Goal: Transaction & Acquisition: Register for event/course

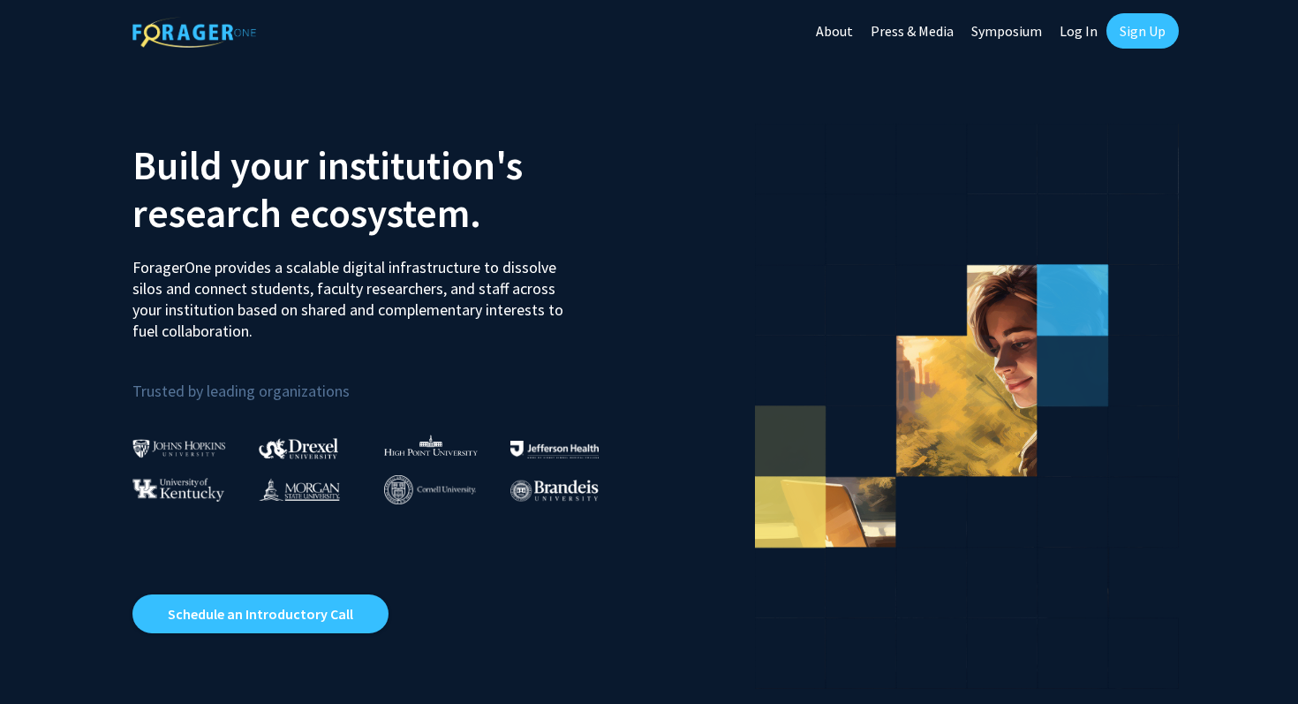
click at [1123, 33] on link "Sign Up" at bounding box center [1143, 30] width 72 height 35
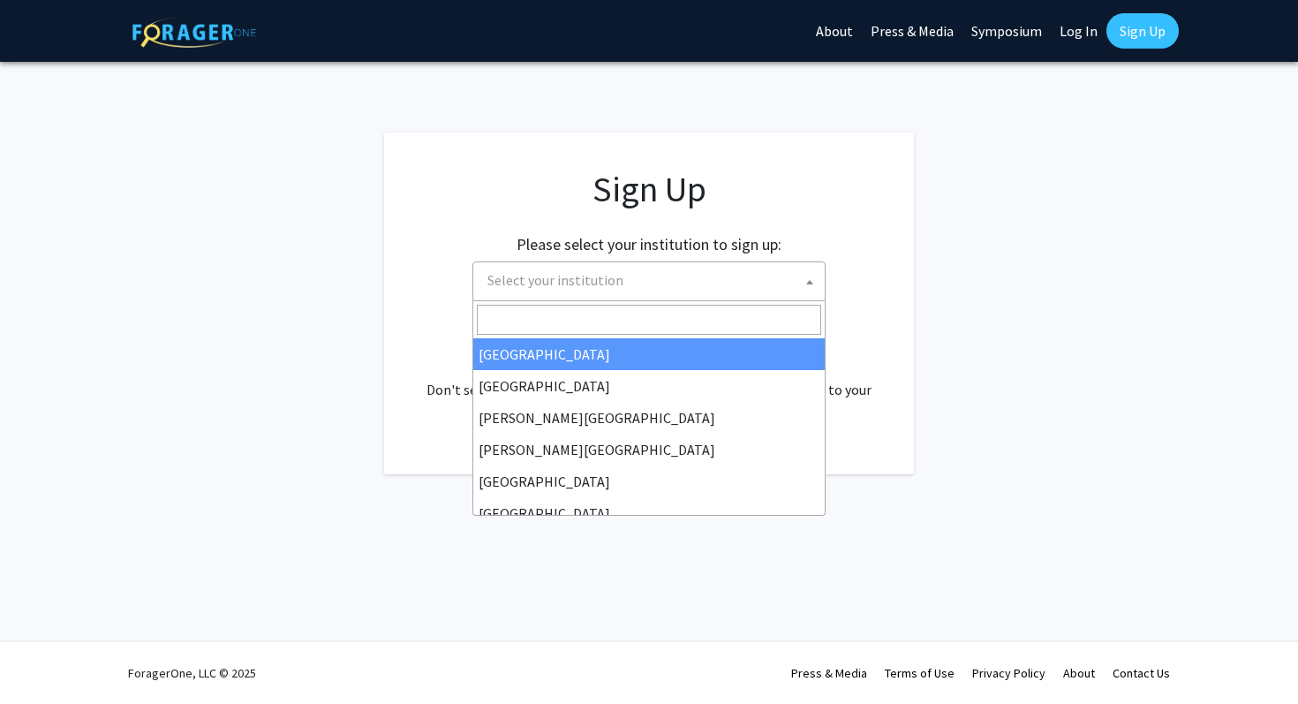
click at [707, 281] on span "Select your institution" at bounding box center [652, 280] width 344 height 36
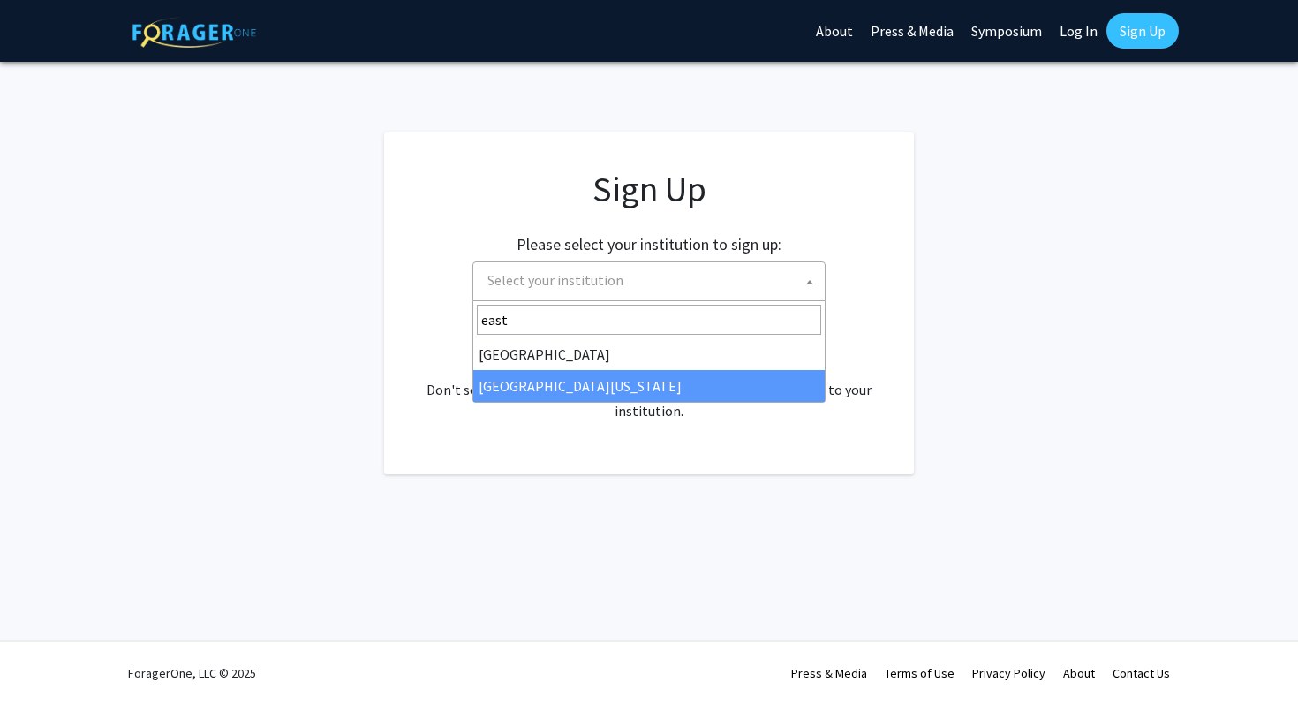
type input "east"
select select "29"
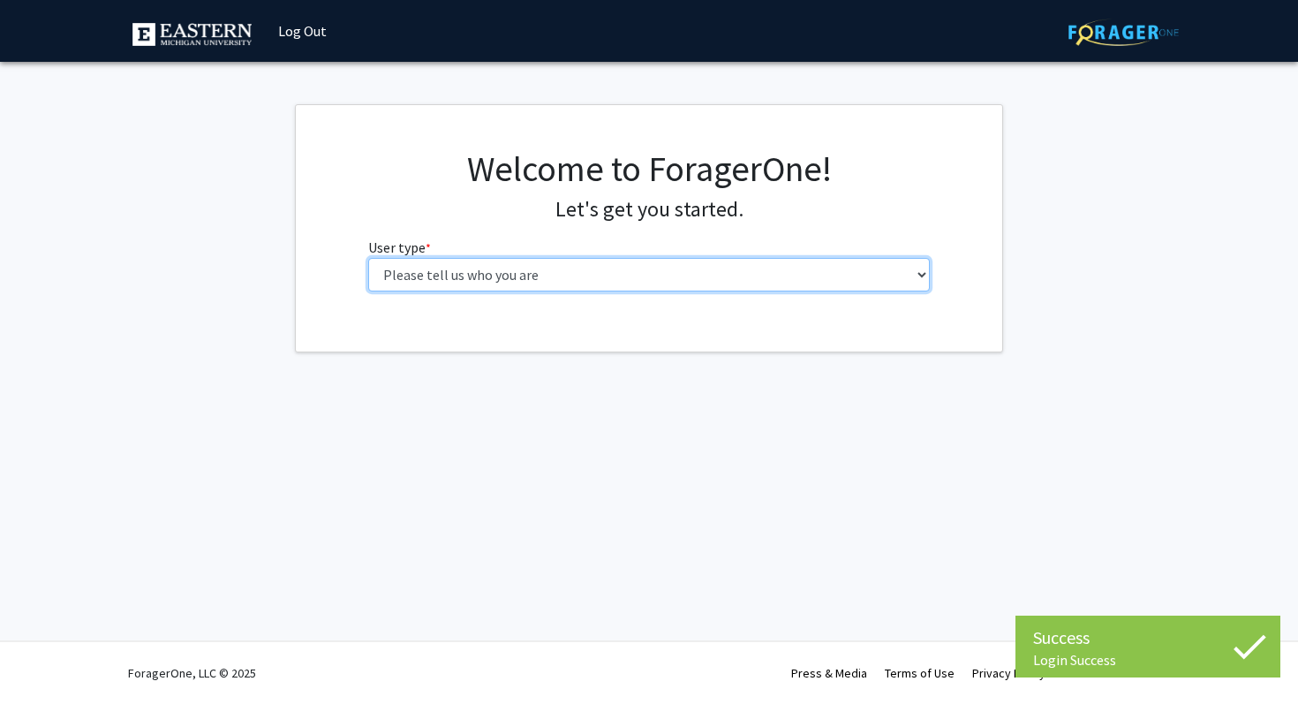
click at [720, 271] on select "Please tell us who you are Undergraduate Student Master's Student Doctoral Cand…" at bounding box center [649, 275] width 563 height 34
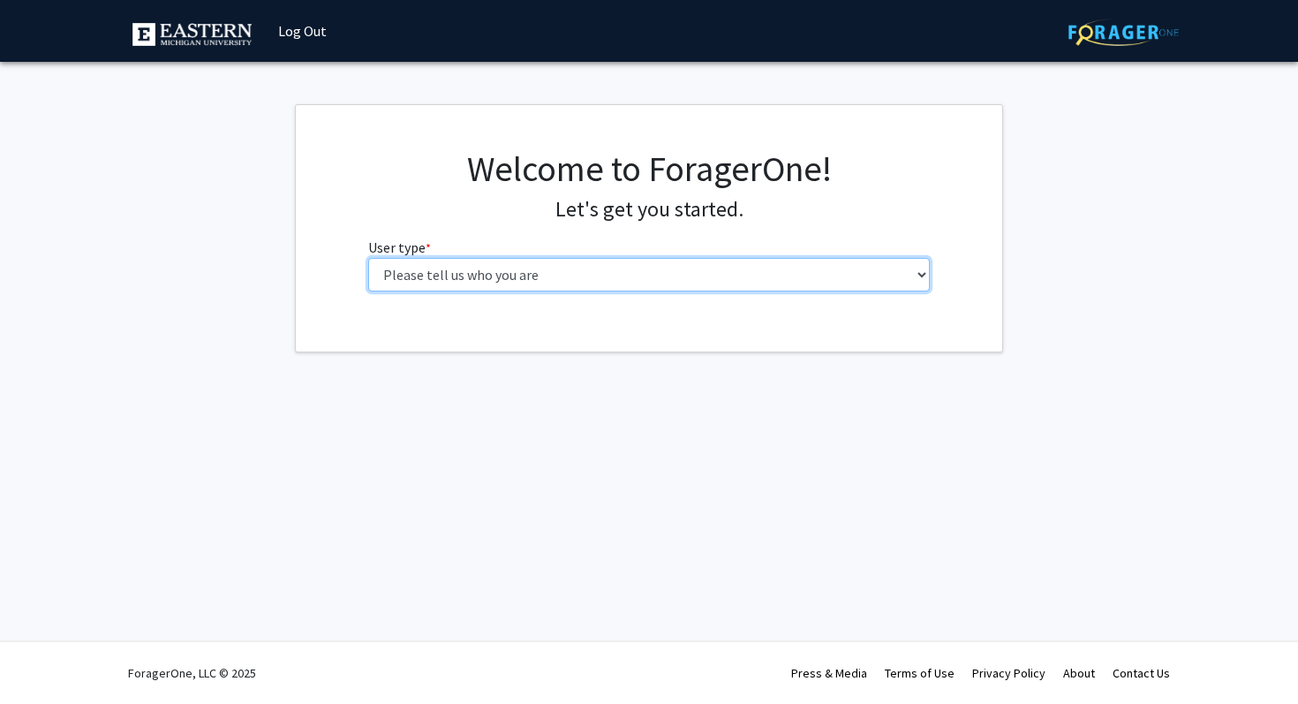
select select "1: undergrad"
click at [368, 258] on select "Please tell us who you are Undergraduate Student Master's Student Doctoral Cand…" at bounding box center [649, 275] width 563 height 34
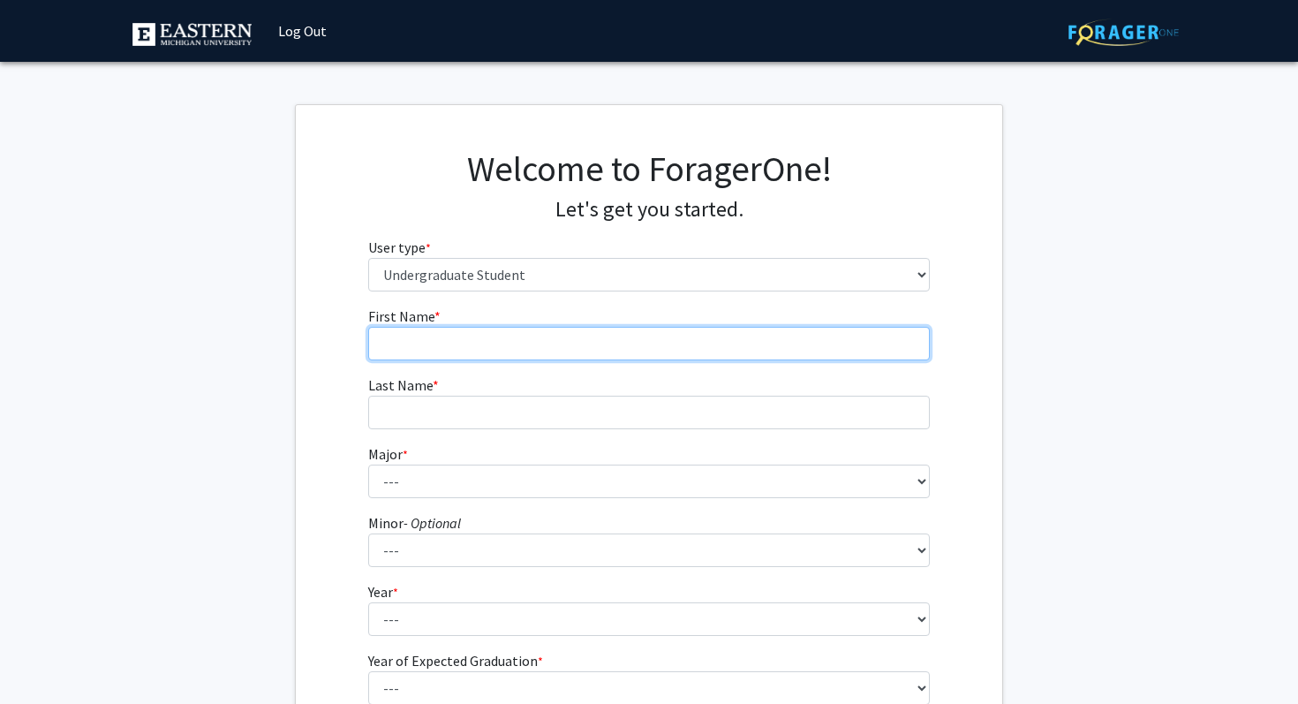
click at [808, 339] on input "First Name * required" at bounding box center [649, 344] width 563 height 34
type input "Ashlee"
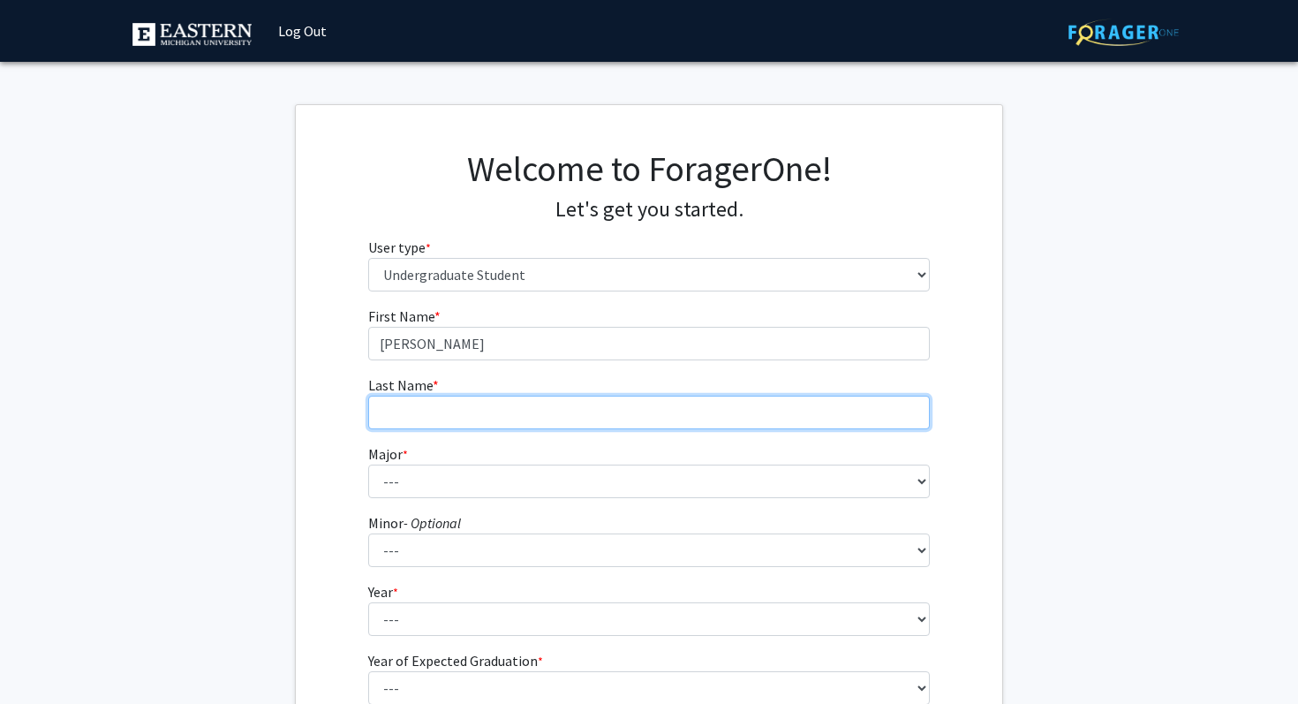
click at [584, 398] on input "Last Name * required" at bounding box center [649, 413] width 563 height 34
type input "Frankford"
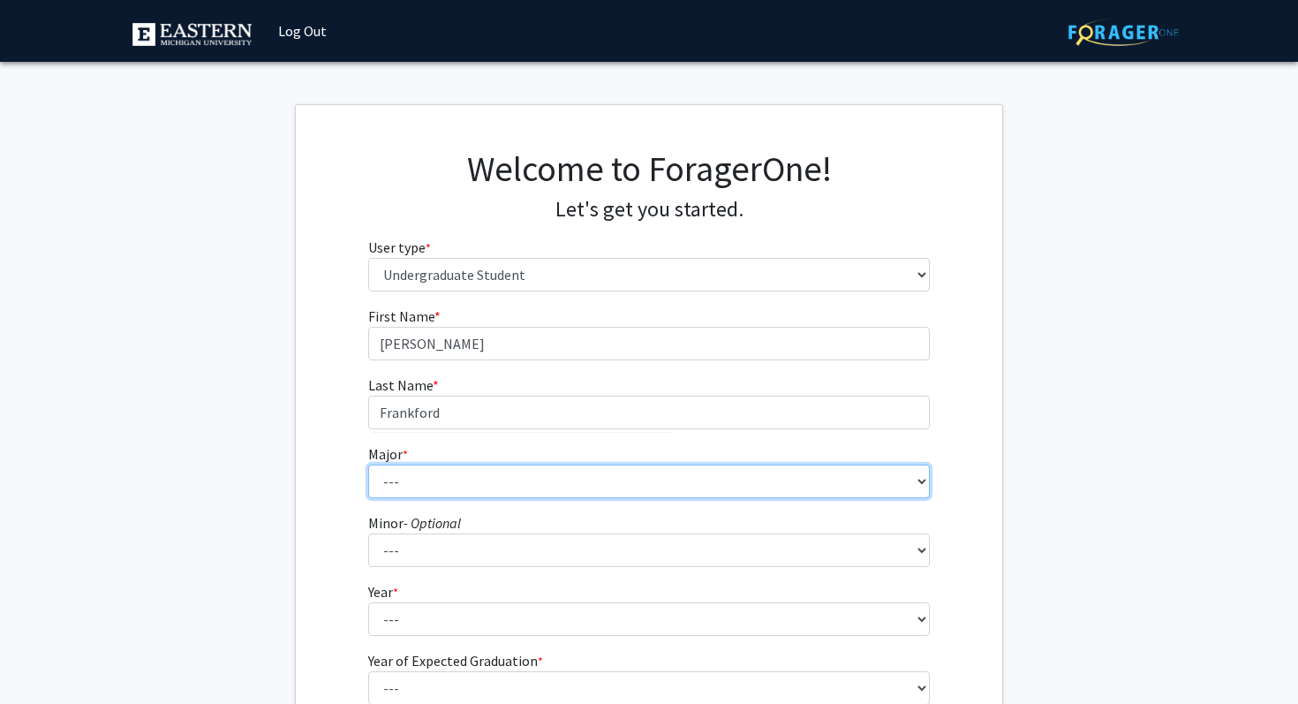
click at [486, 473] on select "--- Accounting Accounting + Tax Consulting Accounting Information Systems Accou…" at bounding box center [649, 482] width 563 height 34
select select "110: 2247"
click at [368, 465] on select "--- Accounting Accounting + Tax Consulting Accounting Information Systems Accou…" at bounding box center [649, 482] width 563 height 34
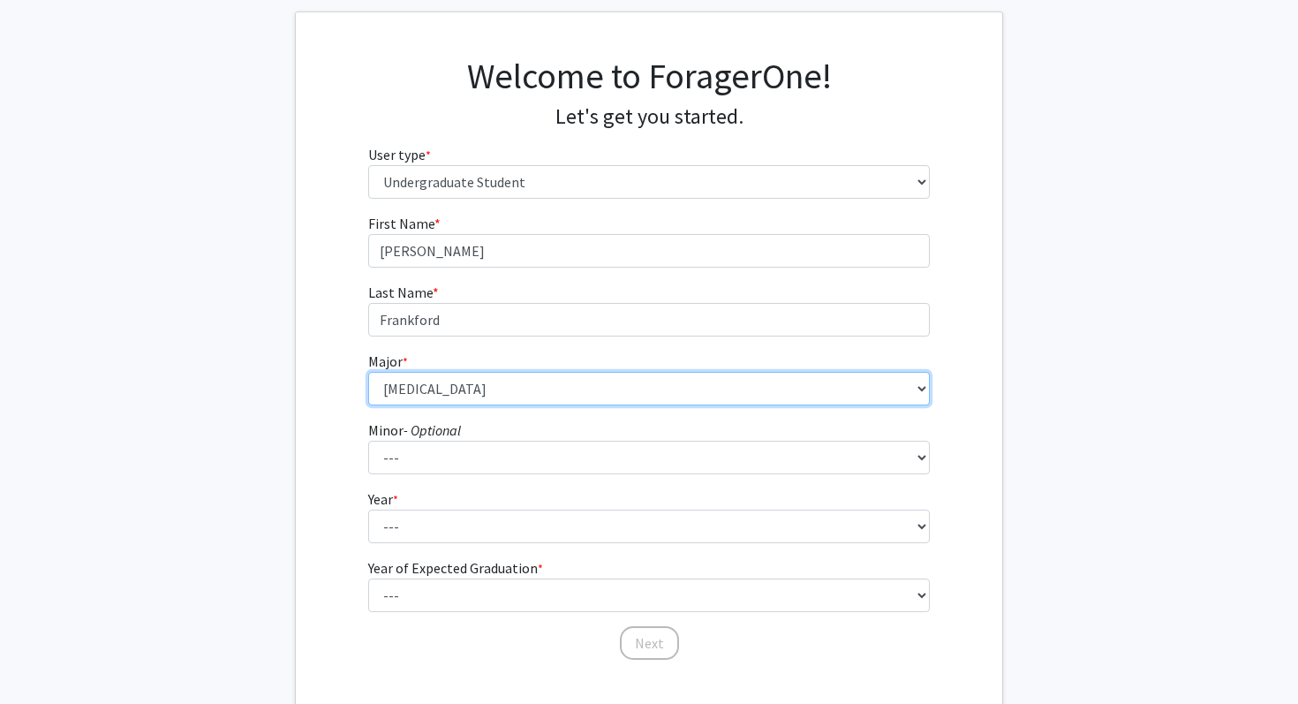
scroll to position [155, 0]
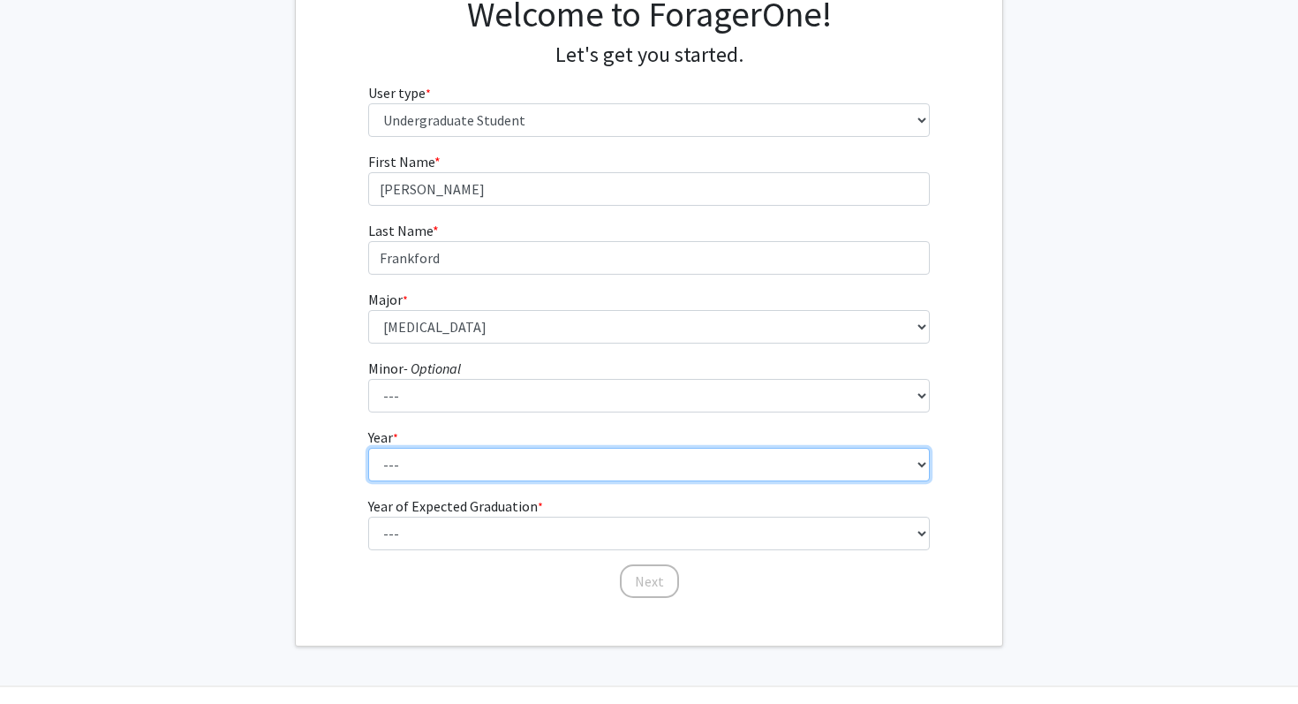
click at [525, 465] on select "--- First-year Sophomore Junior Senior Postbaccalaureate Certificate" at bounding box center [649, 465] width 563 height 34
select select "1: first-year"
click at [368, 448] on select "--- First-year Sophomore Junior Senior Postbaccalaureate Certificate" at bounding box center [649, 465] width 563 height 34
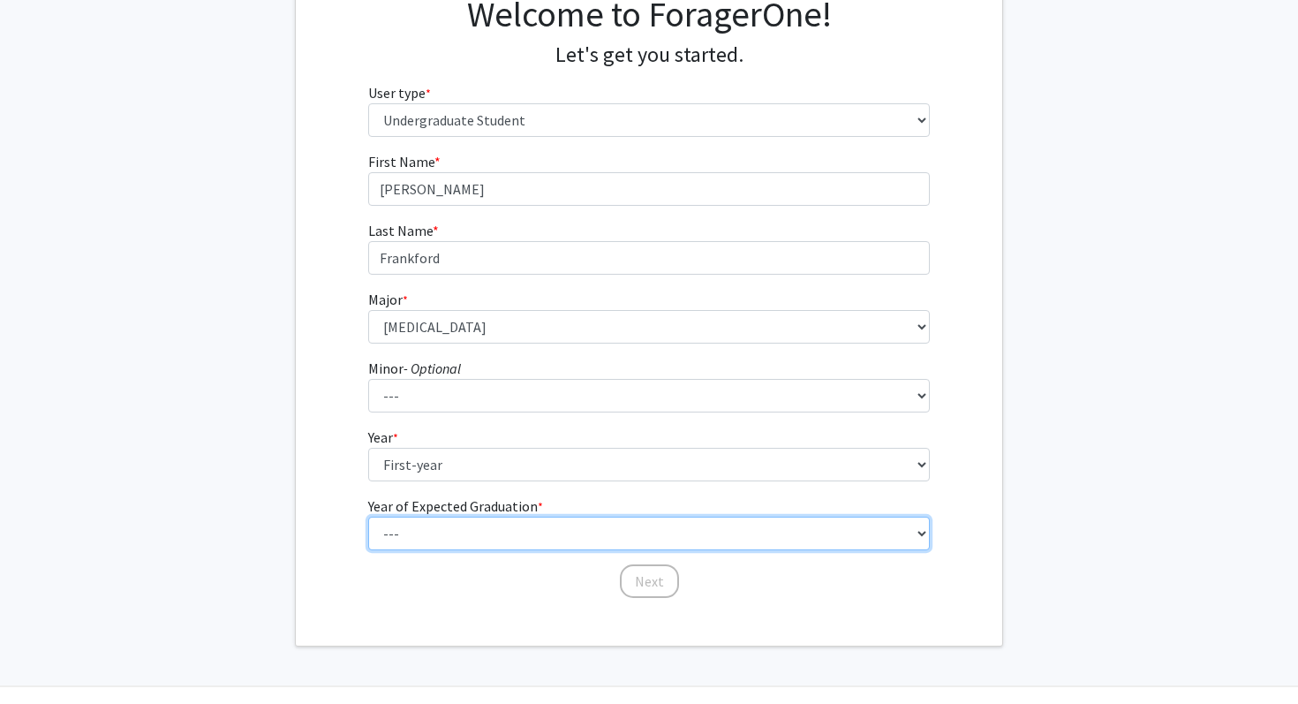
click at [510, 528] on select "--- 2025 2026 2027 2028 2029 2030 2031 2032 2033 2034" at bounding box center [649, 534] width 563 height 34
select select "6: 2030"
click at [368, 517] on select "--- 2025 2026 2027 2028 2029 2030 2031 2032 2033 2034" at bounding box center [649, 534] width 563 height 34
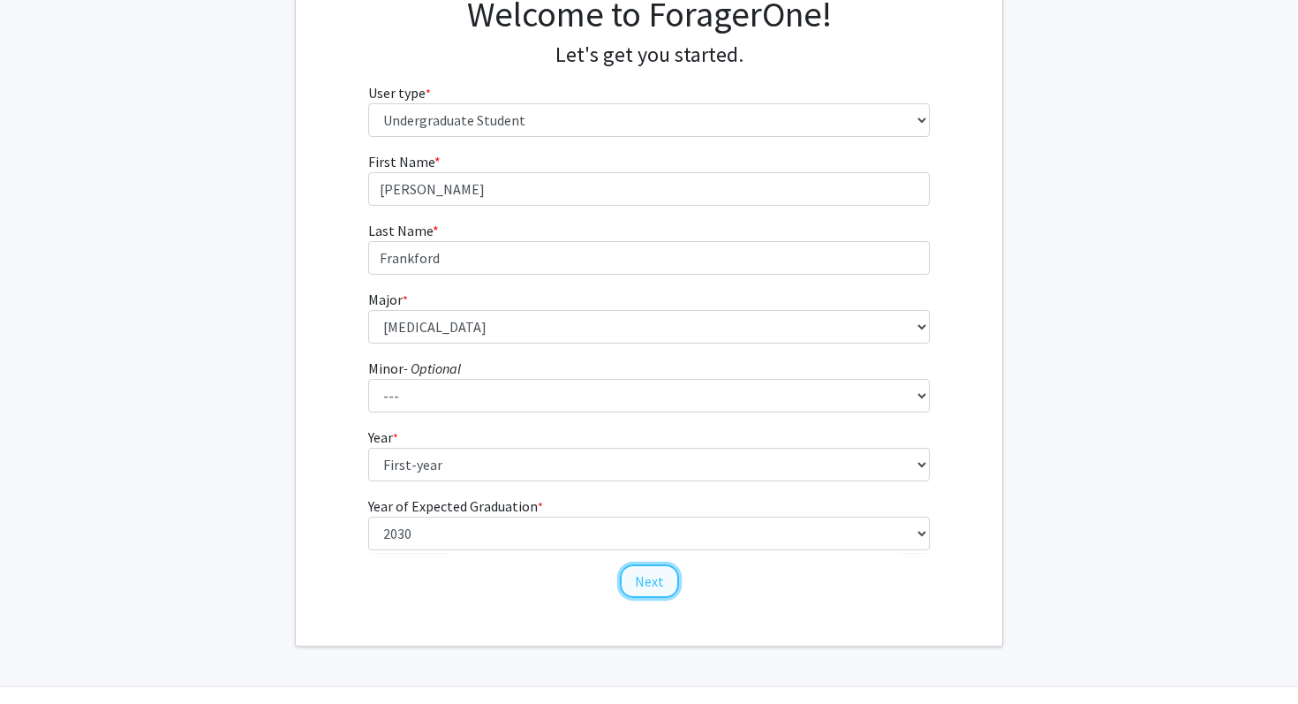
click at [650, 571] on button "Next" at bounding box center [649, 581] width 59 height 34
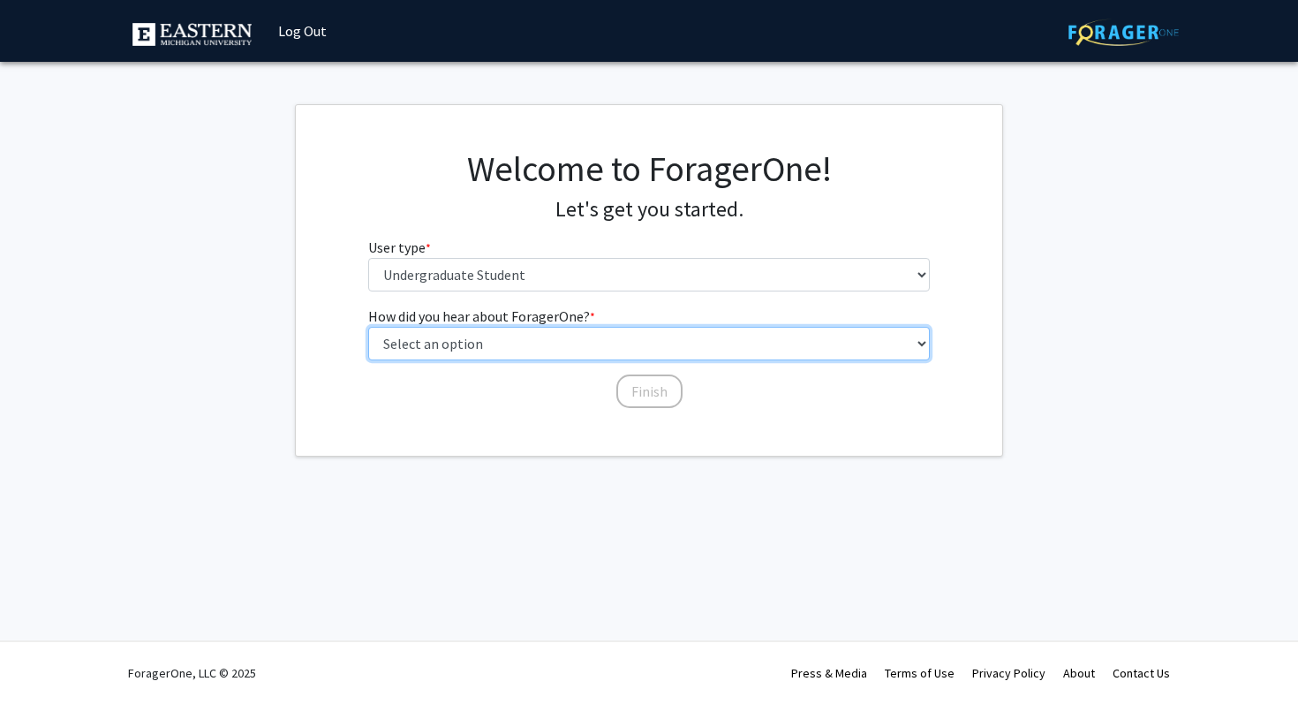
click at [601, 339] on select "Select an option Peer/student recommendation Faculty/staff recommendation Unive…" at bounding box center [649, 344] width 563 height 34
select select "2: faculty_recommendation"
click at [368, 327] on select "Select an option Peer/student recommendation Faculty/staff recommendation Unive…" at bounding box center [649, 344] width 563 height 34
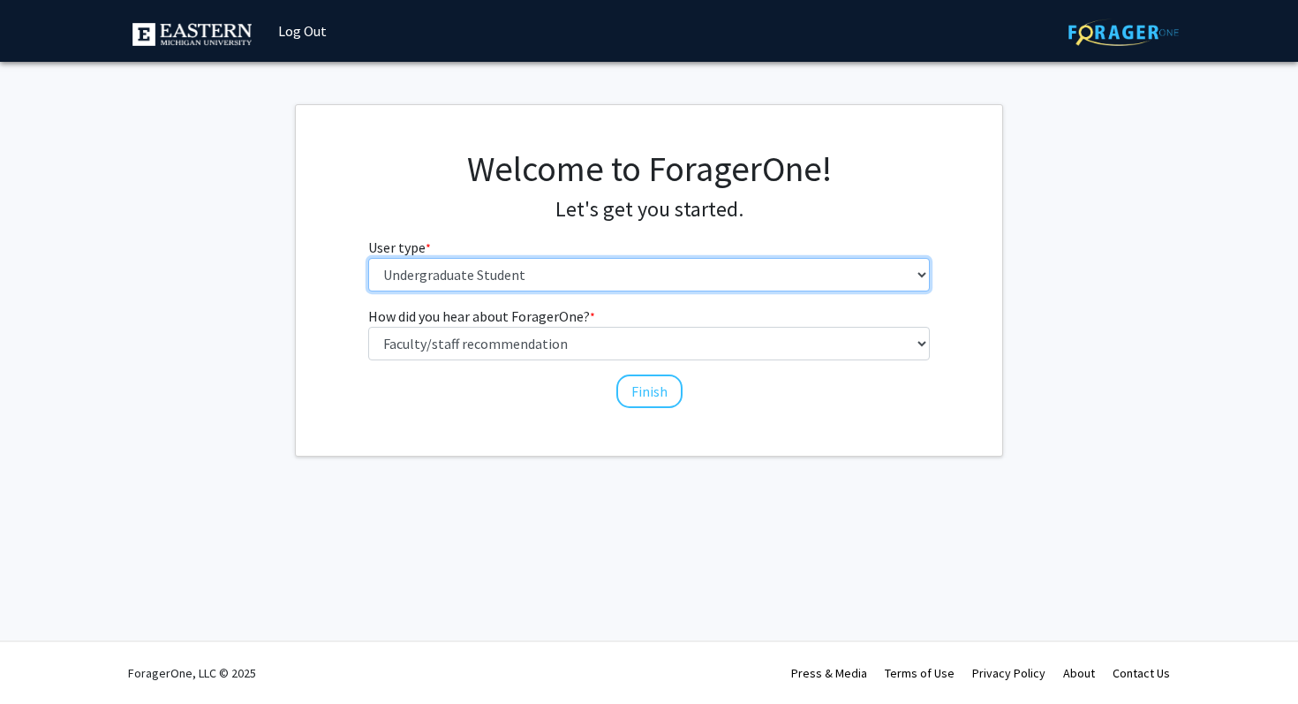
click at [633, 276] on select "Please tell us who you are Undergraduate Student Master's Student Doctoral Cand…" at bounding box center [649, 275] width 563 height 34
click at [368, 258] on select "Please tell us who you are Undergraduate Student Master's Student Doctoral Cand…" at bounding box center [649, 275] width 563 height 34
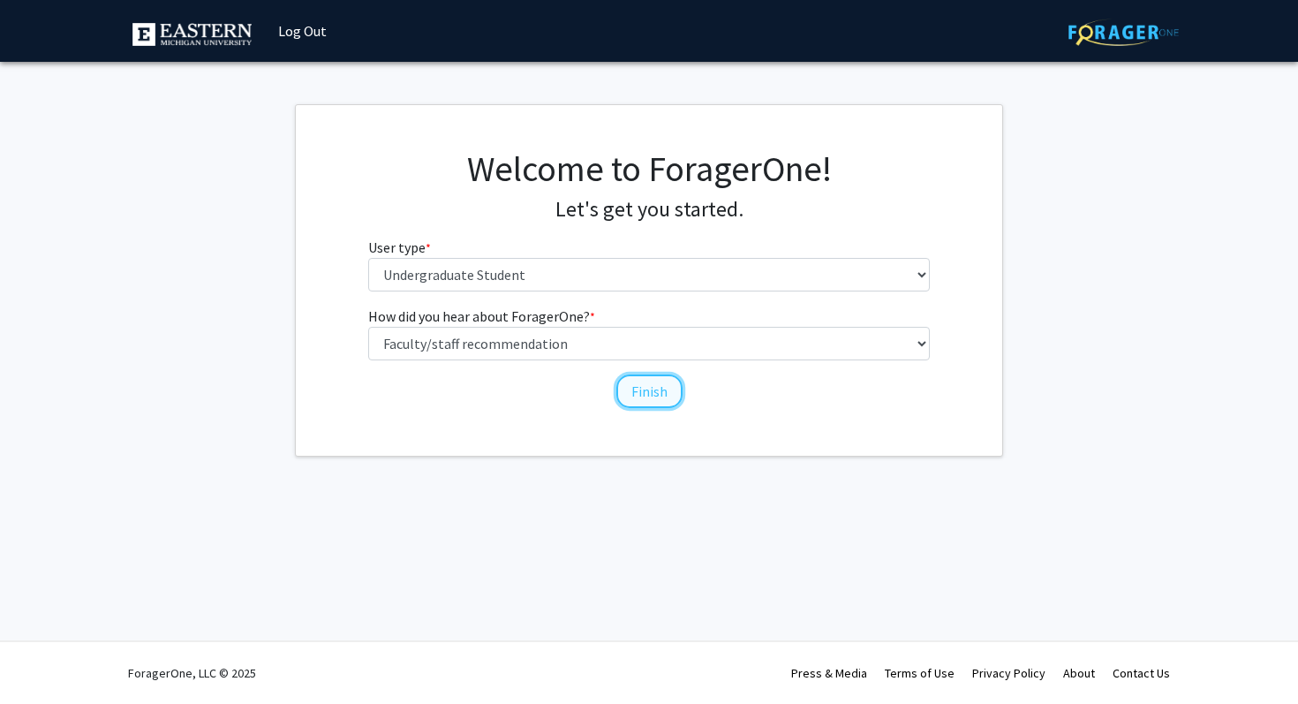
click at [652, 387] on button "Finish" at bounding box center [650, 391] width 66 height 34
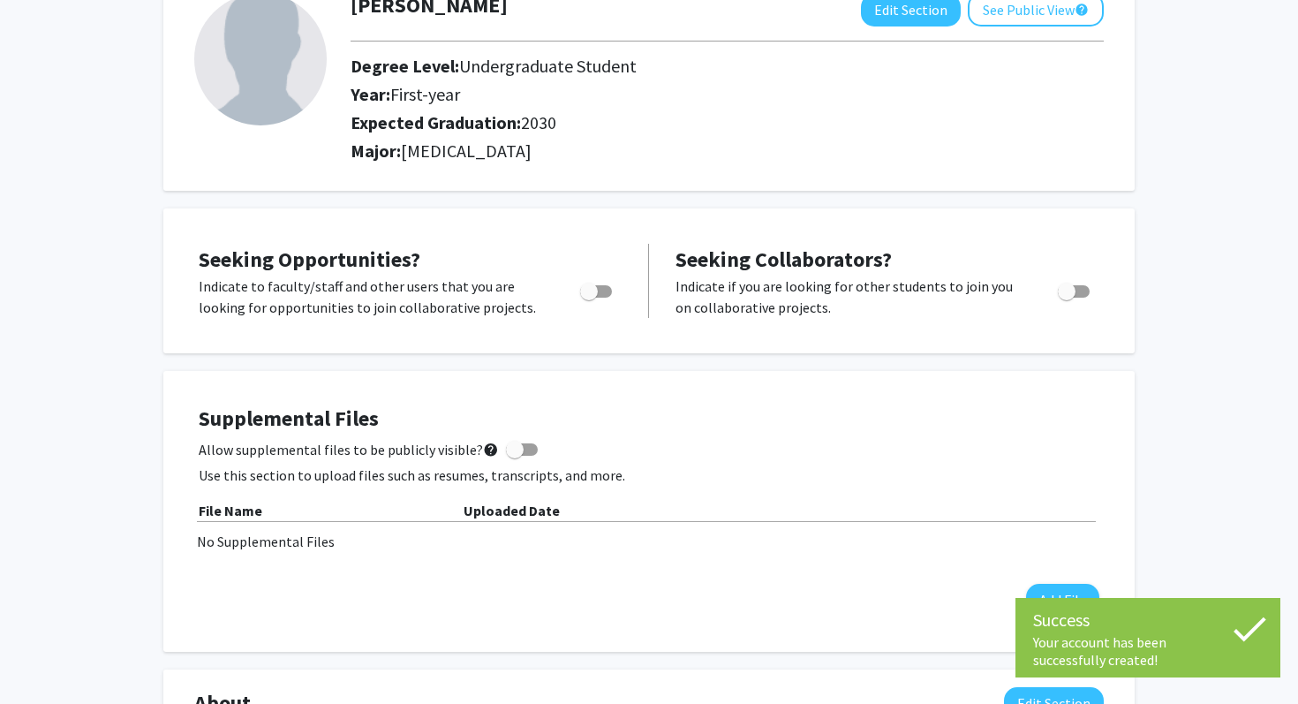
scroll to position [123, 0]
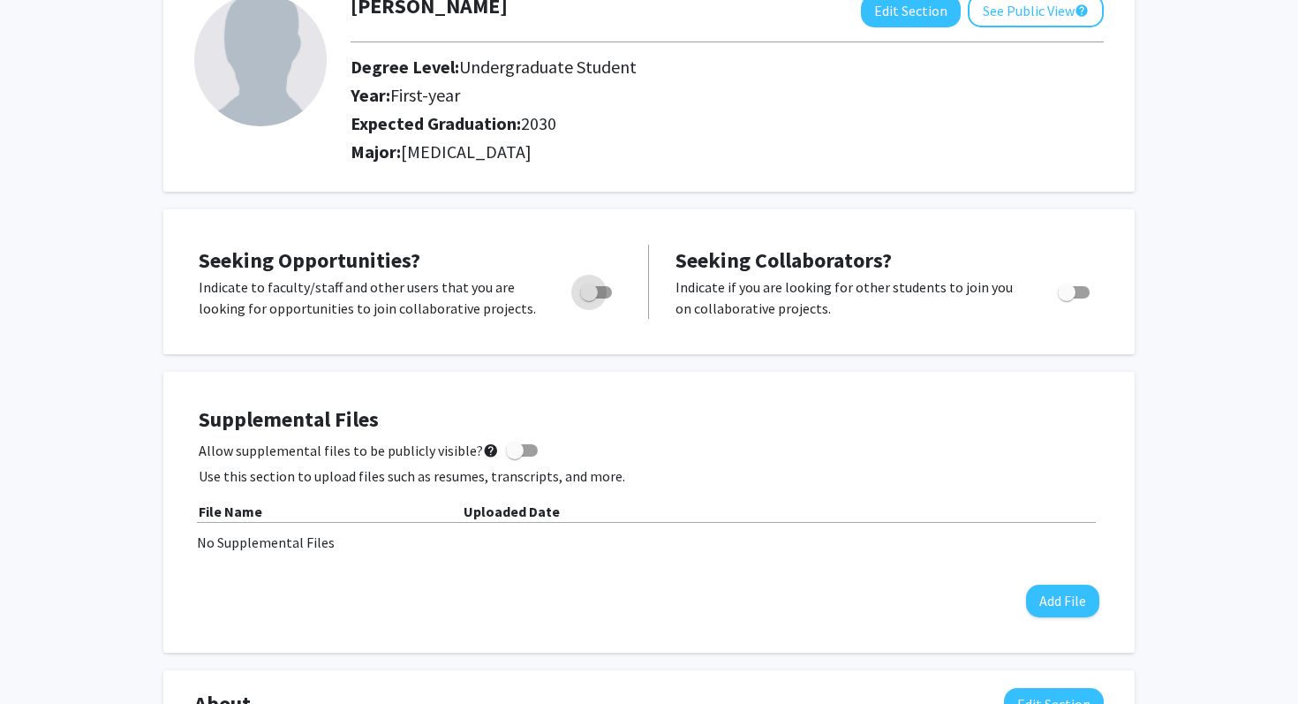
click at [594, 291] on span "Toggle" at bounding box center [589, 293] width 18 height 18
click at [589, 299] on input "Are you actively seeking opportunities?" at bounding box center [588, 299] width 1 height 1
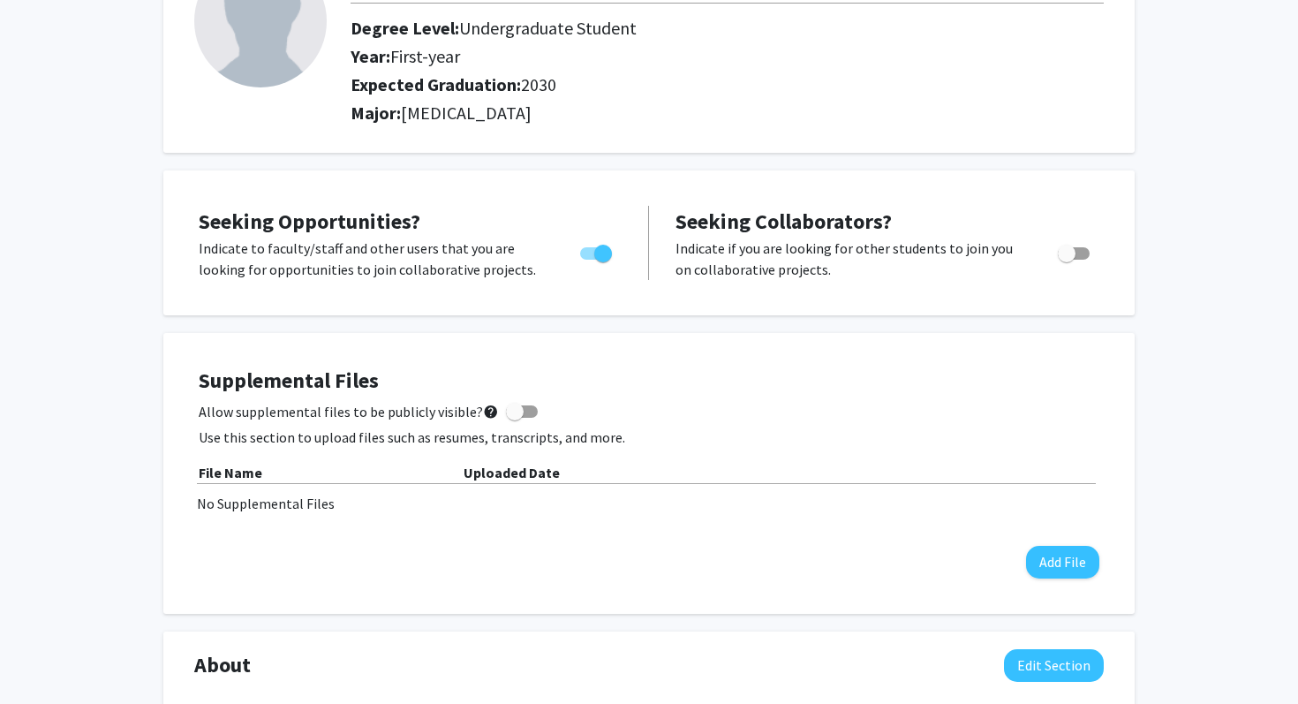
scroll to position [141, 0]
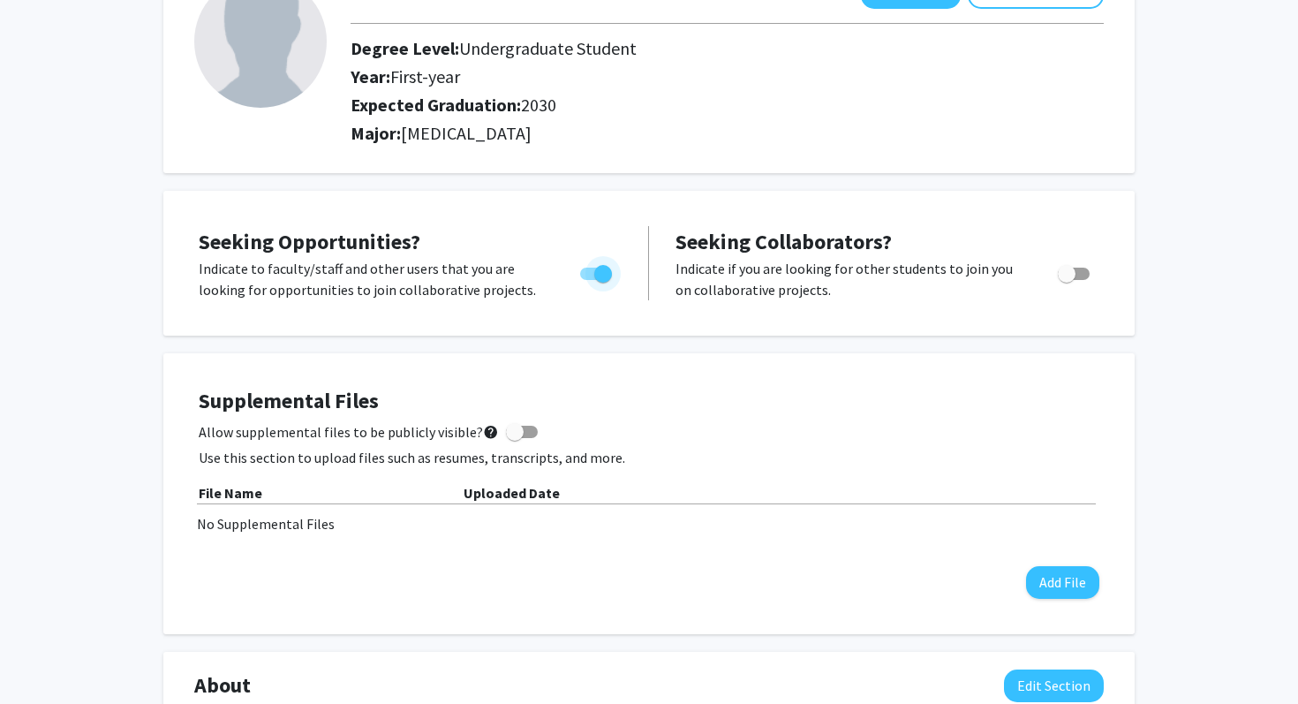
click at [609, 272] on span "Toggle" at bounding box center [603, 274] width 18 height 18
click at [589, 280] on input "Are you actively seeking opportunities?" at bounding box center [588, 280] width 1 height 1
checkbox input "false"
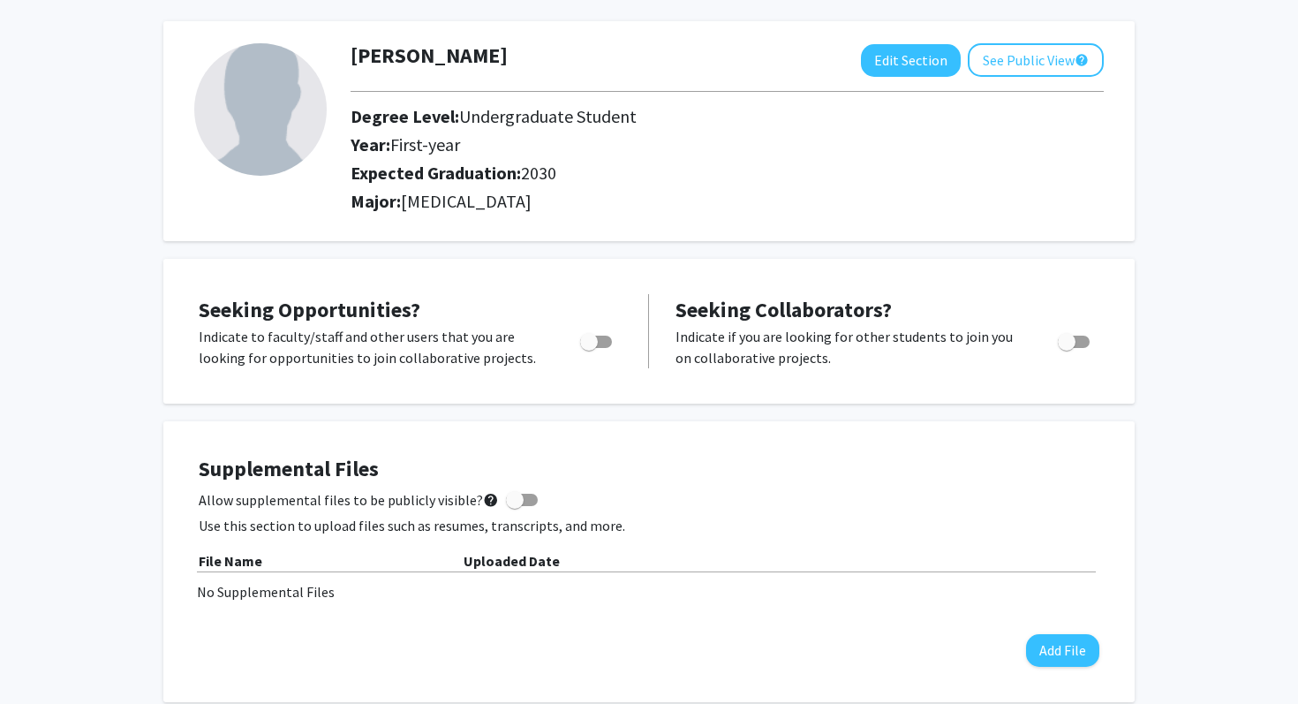
scroll to position [0, 0]
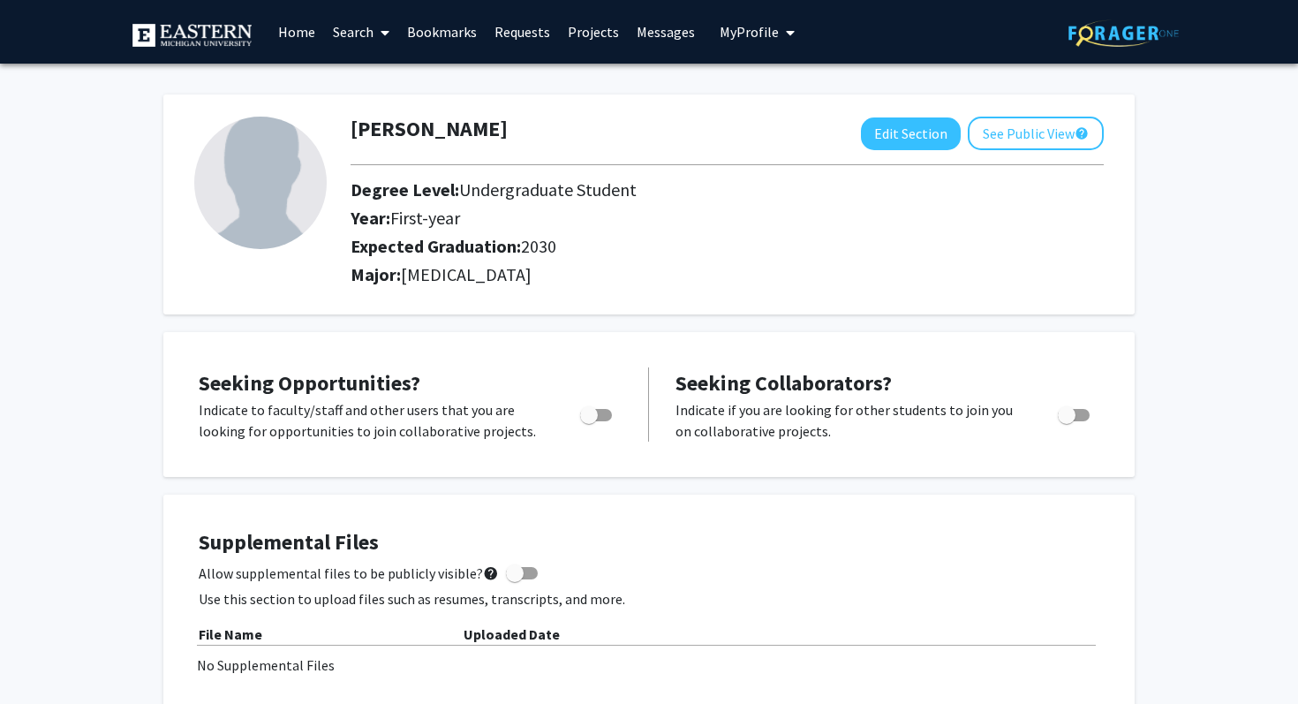
click at [285, 31] on link "Home" at bounding box center [296, 32] width 55 height 62
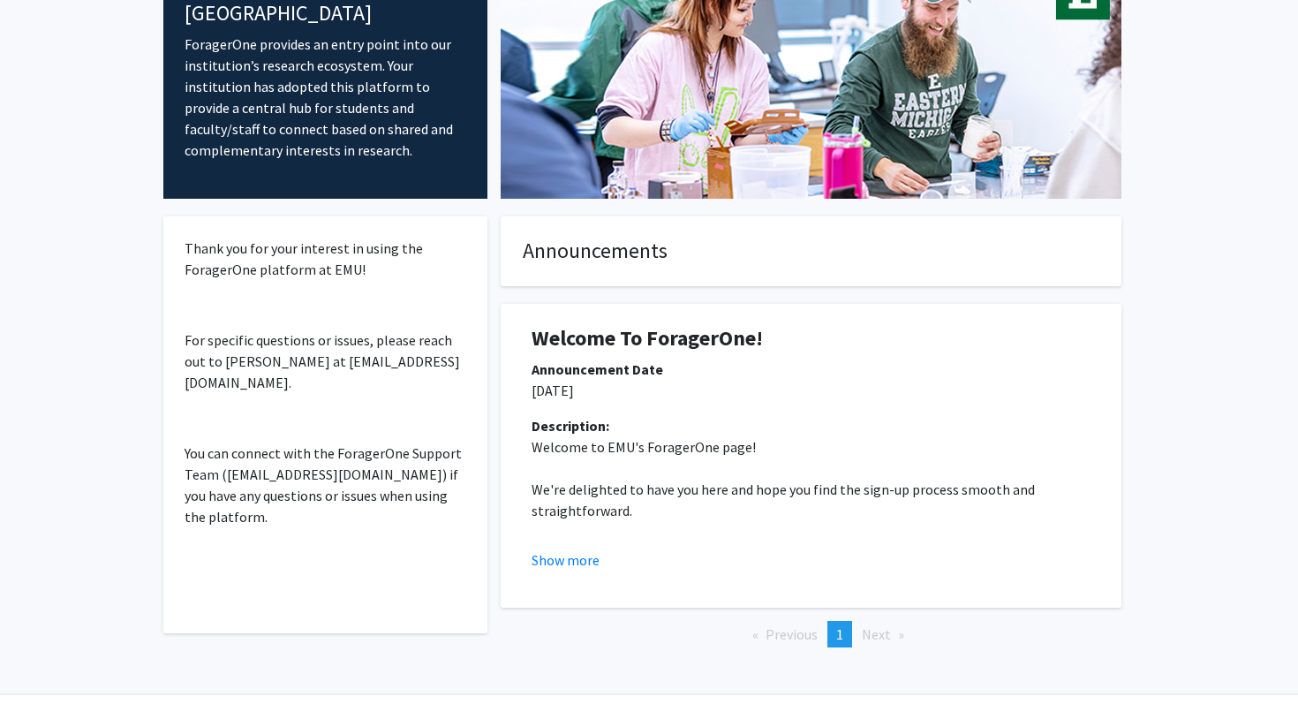
scroll to position [129, 0]
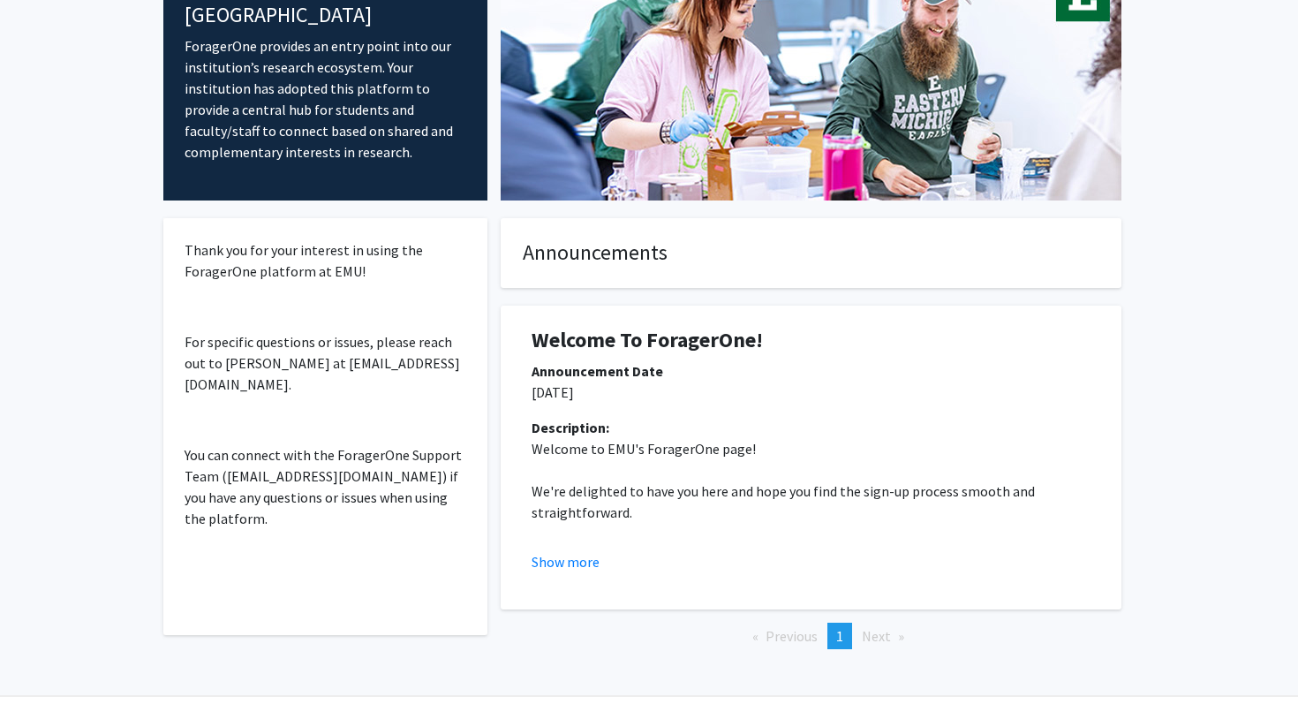
click at [877, 633] on span "Next page" at bounding box center [876, 636] width 29 height 18
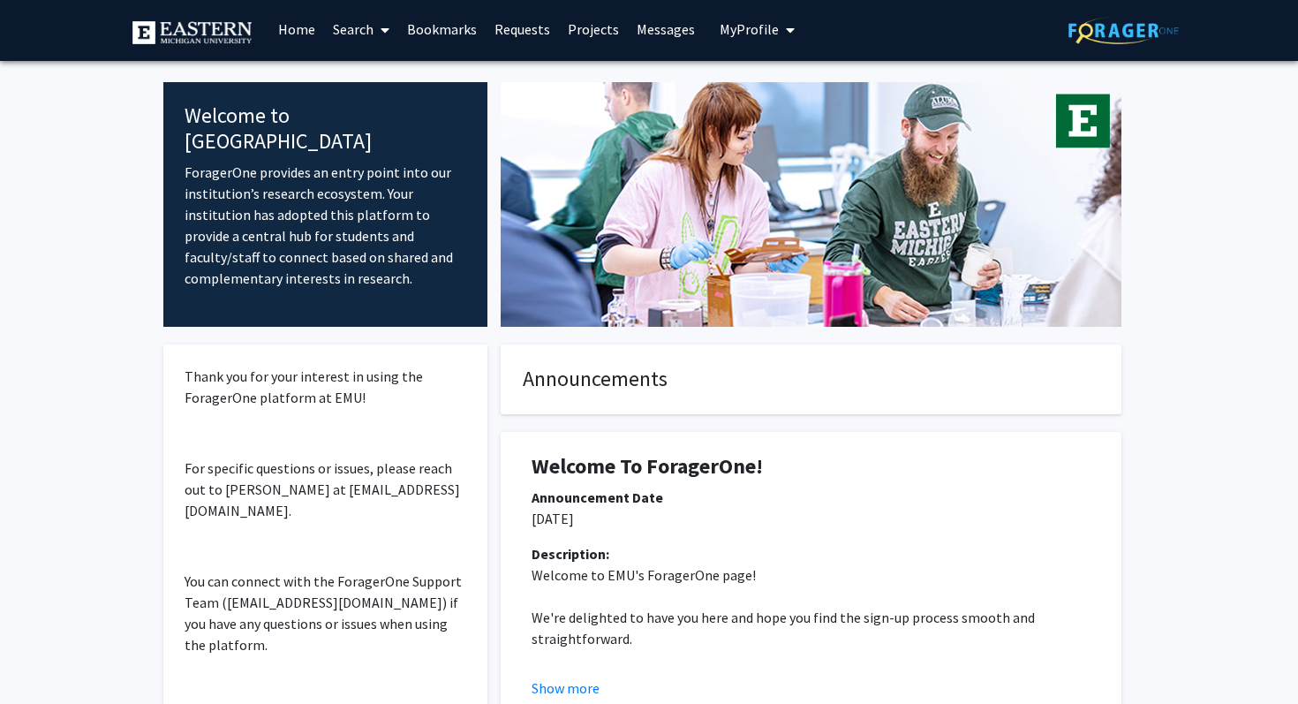
scroll to position [0, 0]
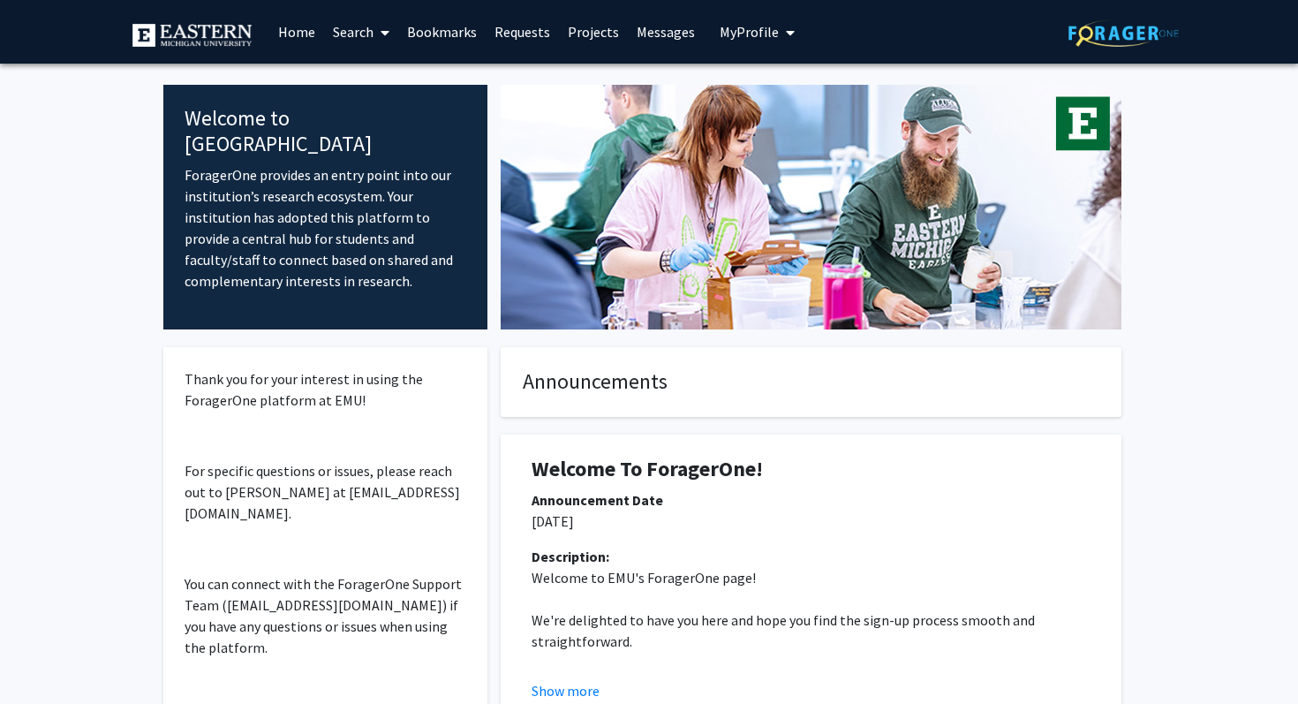
click at [383, 28] on icon at bounding box center [385, 33] width 9 height 14
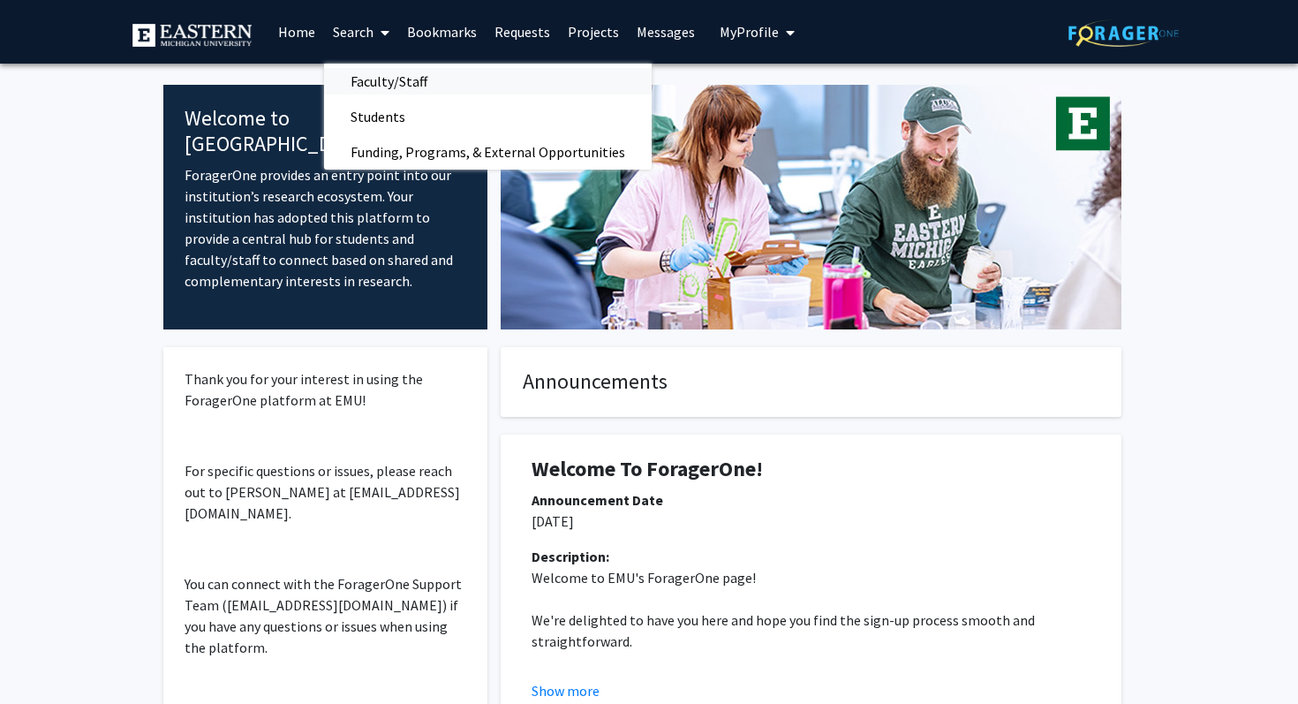
click at [410, 80] on span "Faculty/Staff" at bounding box center [389, 81] width 130 height 35
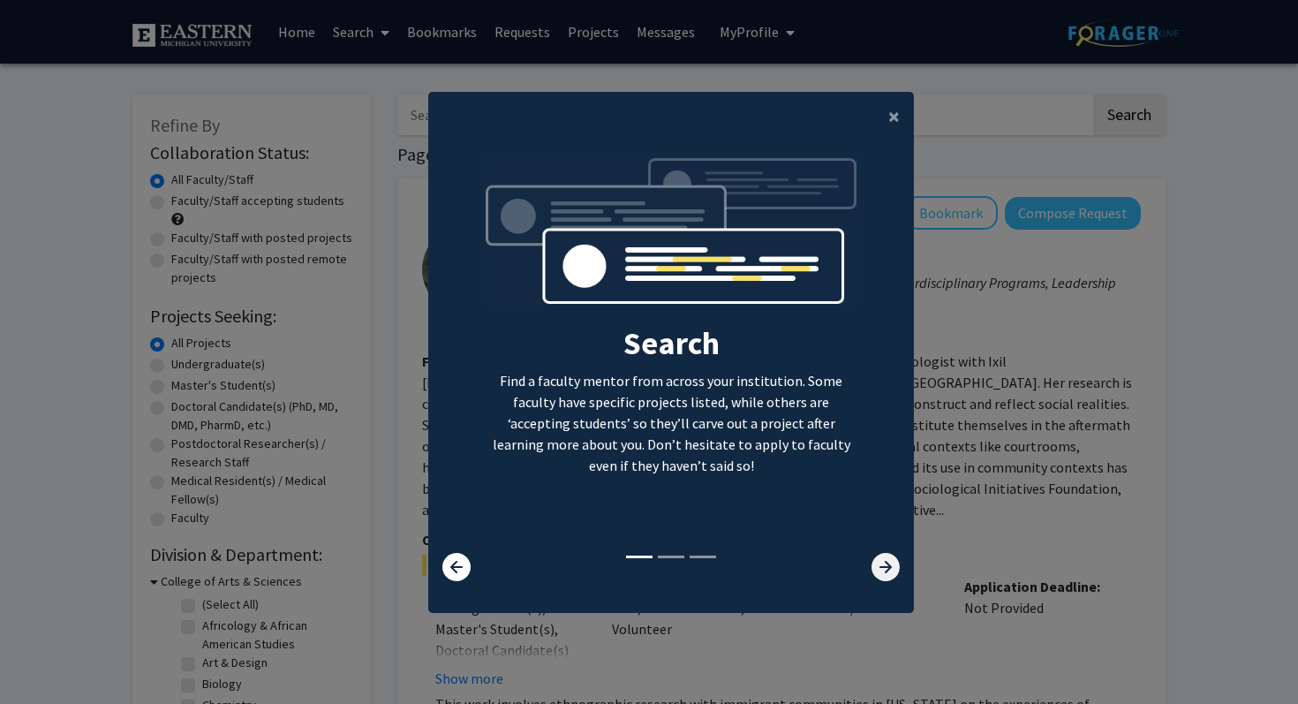
click at [885, 571] on icon at bounding box center [886, 567] width 28 height 28
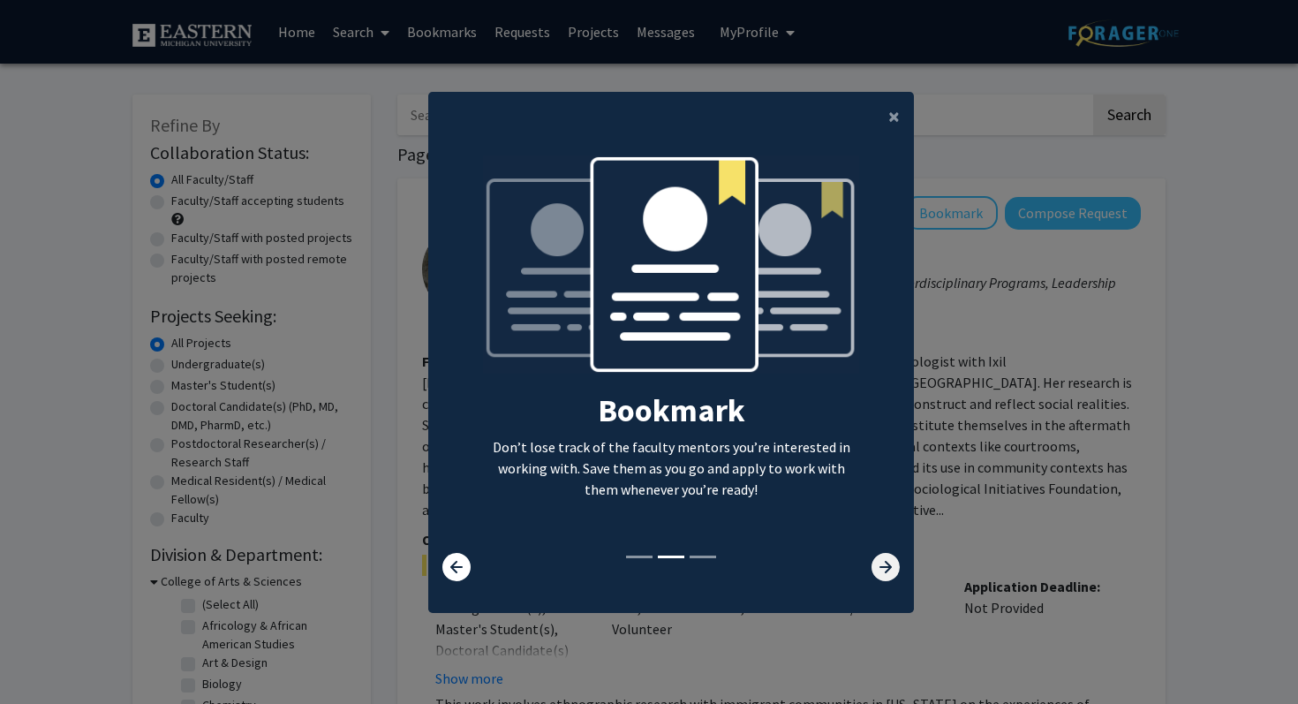
click at [884, 571] on icon at bounding box center [886, 567] width 28 height 28
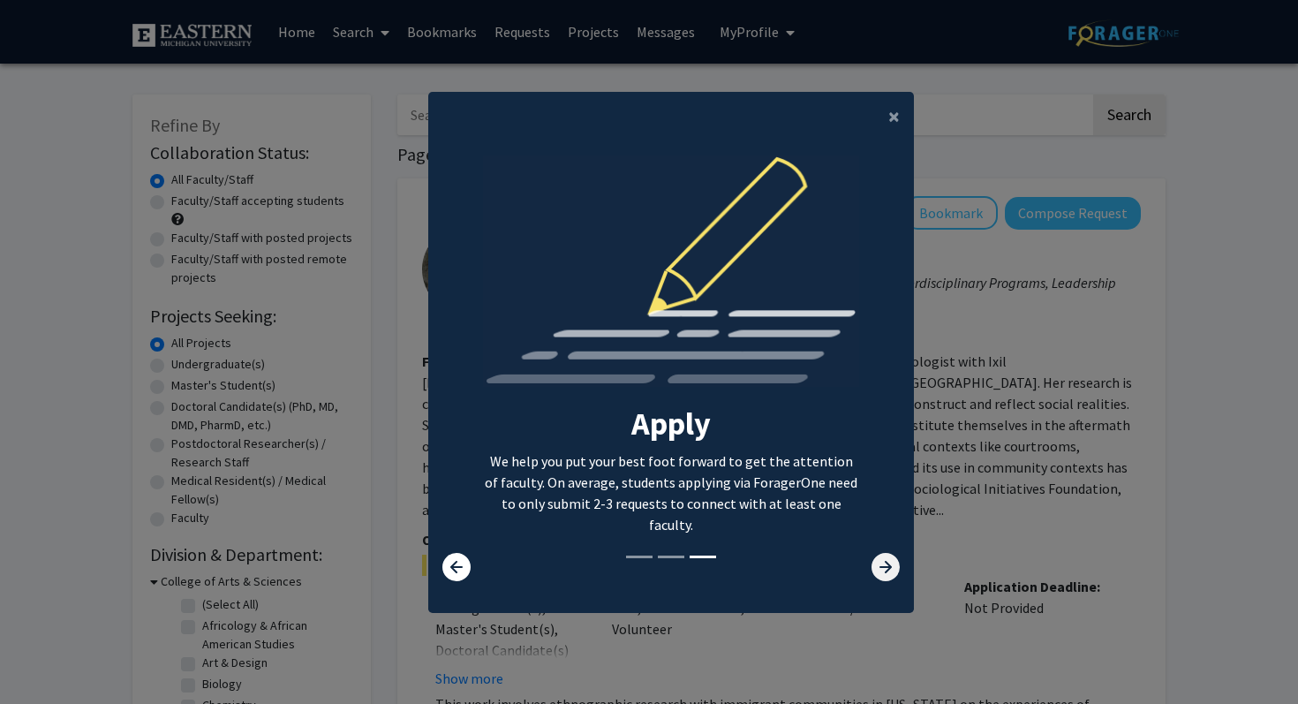
click at [885, 574] on icon at bounding box center [886, 567] width 28 height 28
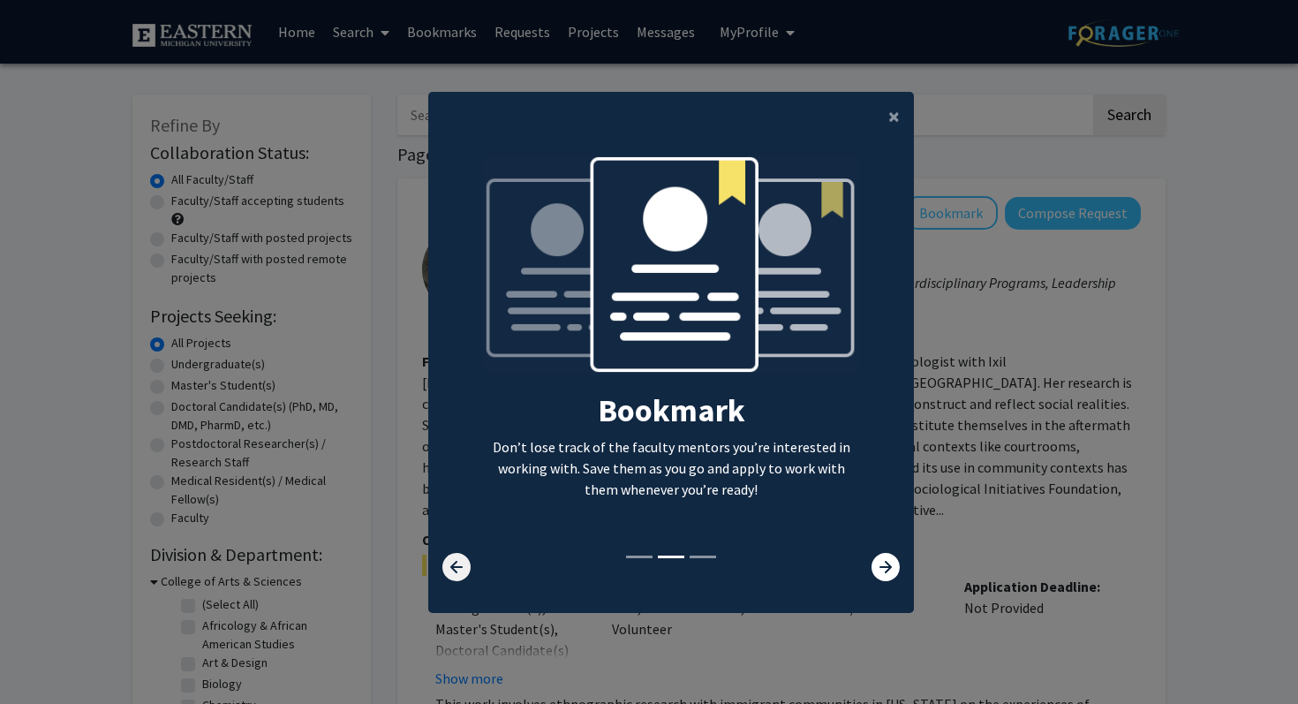
click at [456, 571] on icon at bounding box center [457, 567] width 28 height 28
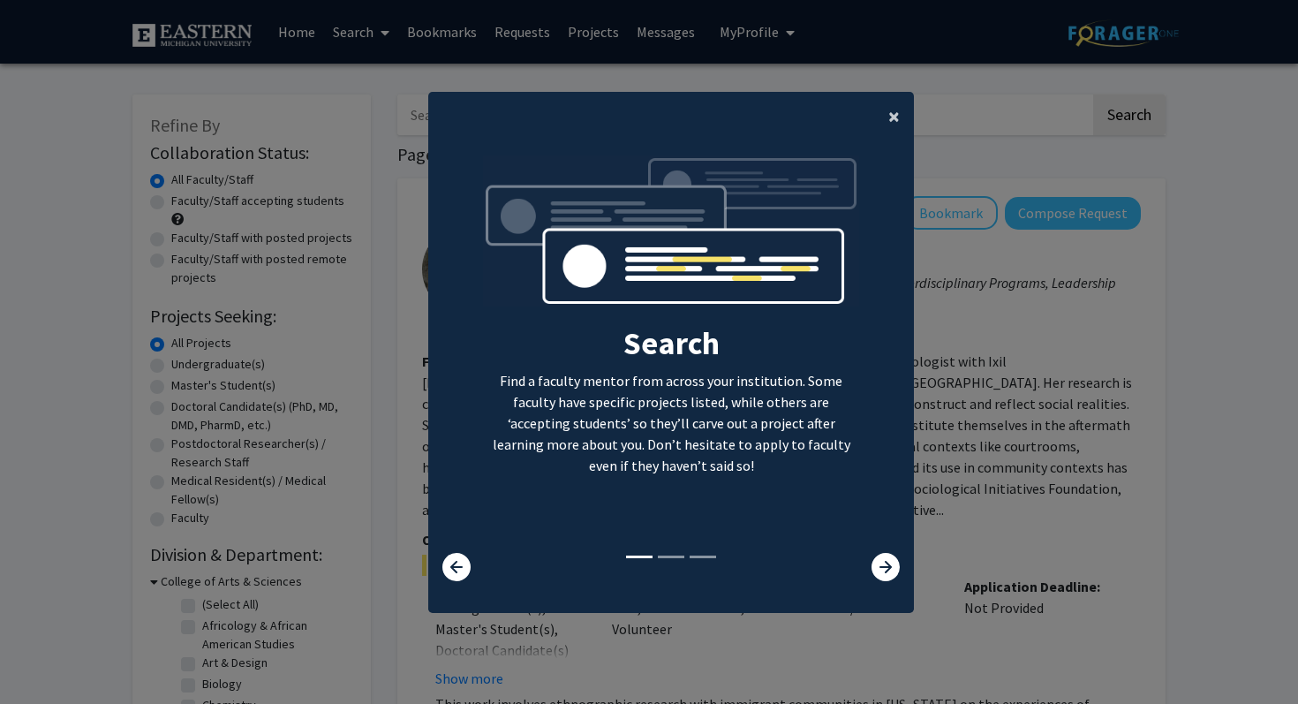
click at [886, 112] on button "×" at bounding box center [894, 116] width 40 height 49
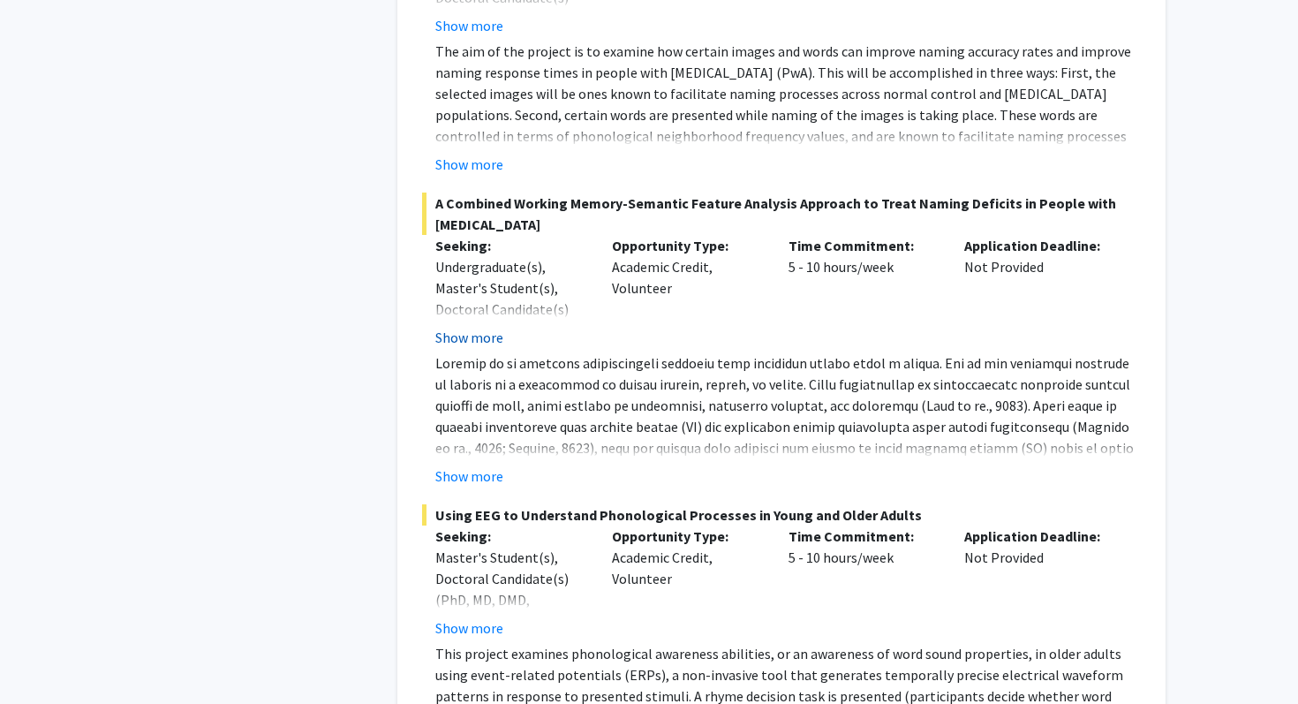
scroll to position [2379, 0]
click at [473, 325] on button "Show more" at bounding box center [469, 335] width 68 height 21
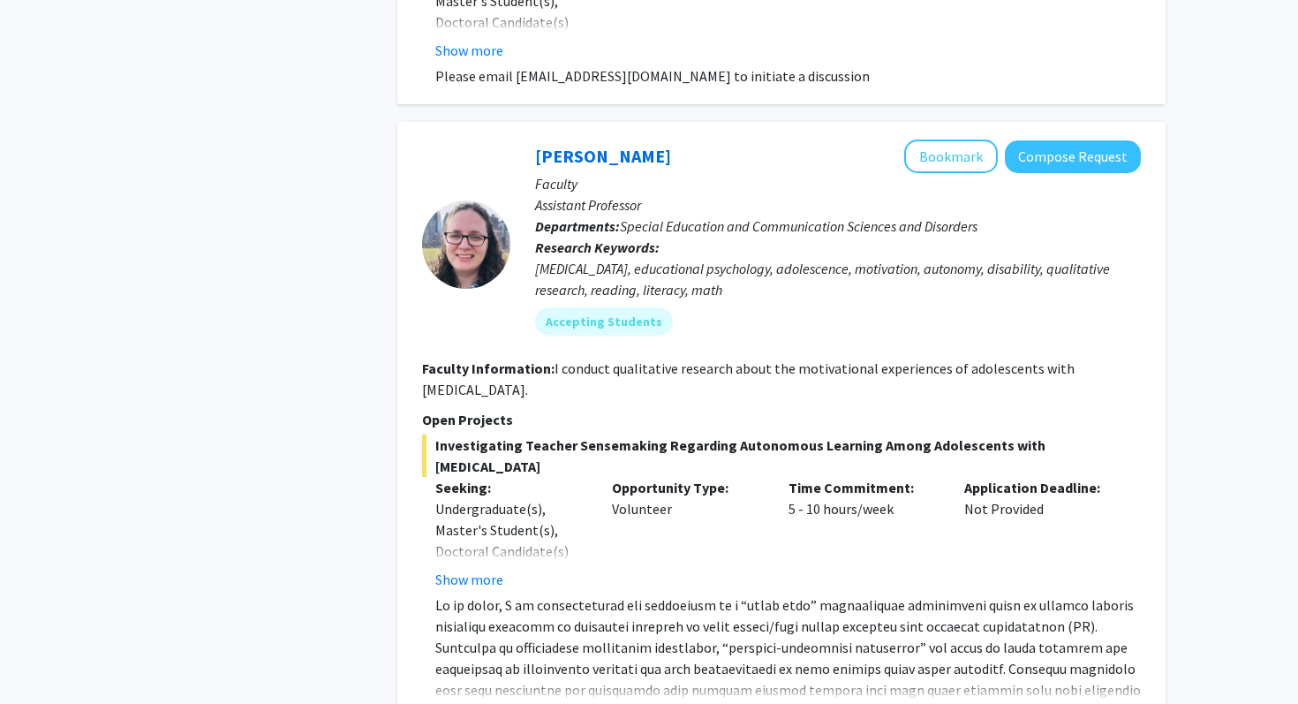
scroll to position [5141, 0]
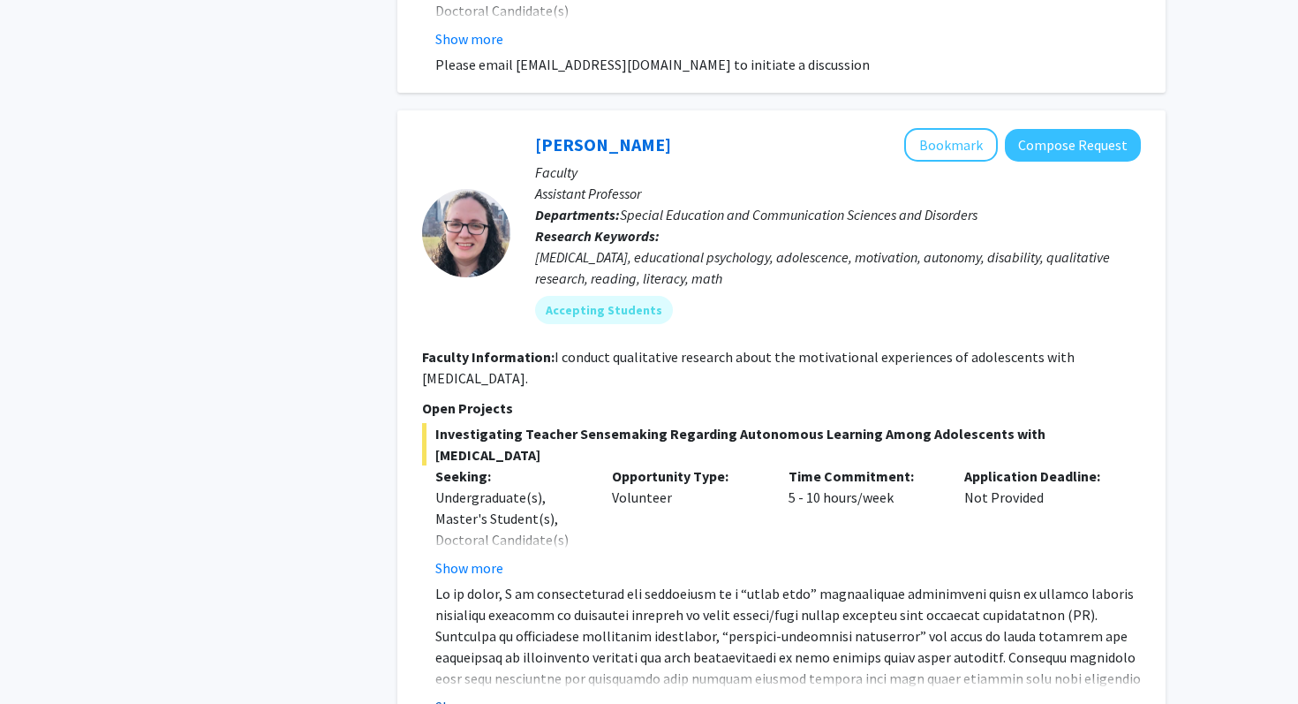
click at [494, 696] on button "Show more" at bounding box center [469, 706] width 68 height 21
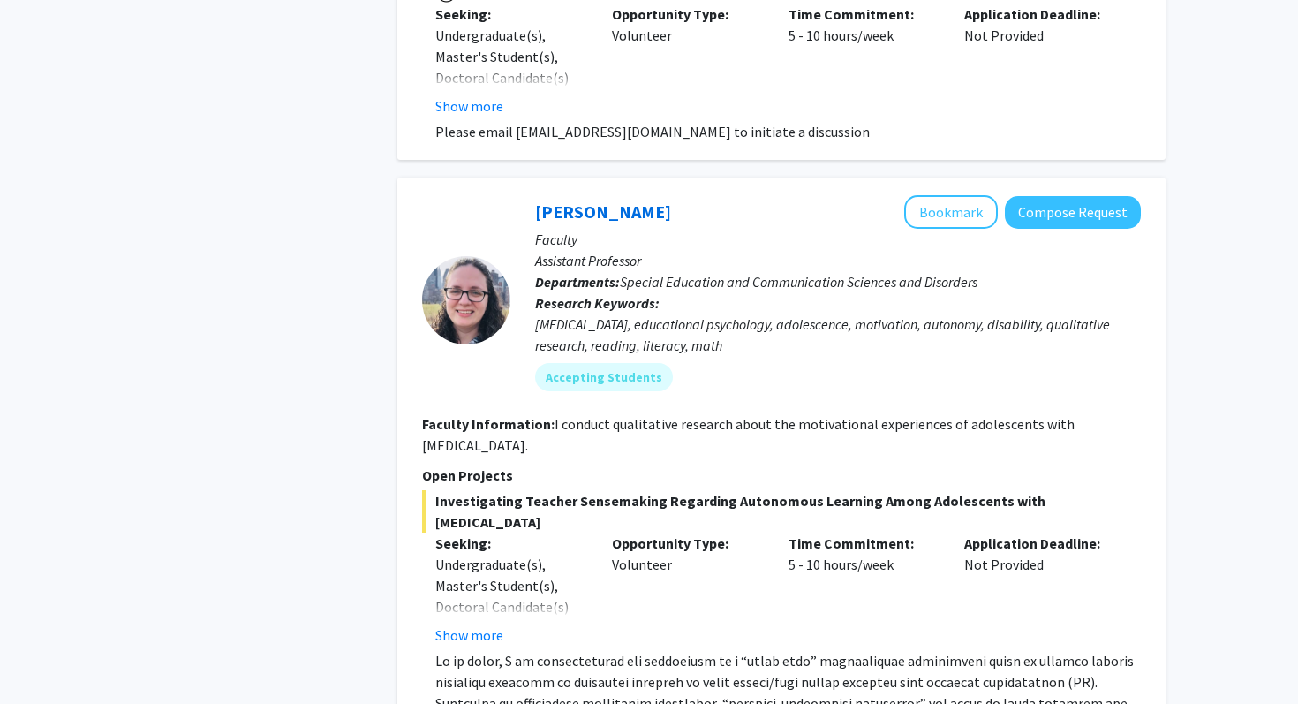
scroll to position [5074, 0]
click at [932, 194] on button "Bookmark" at bounding box center [951, 211] width 94 height 34
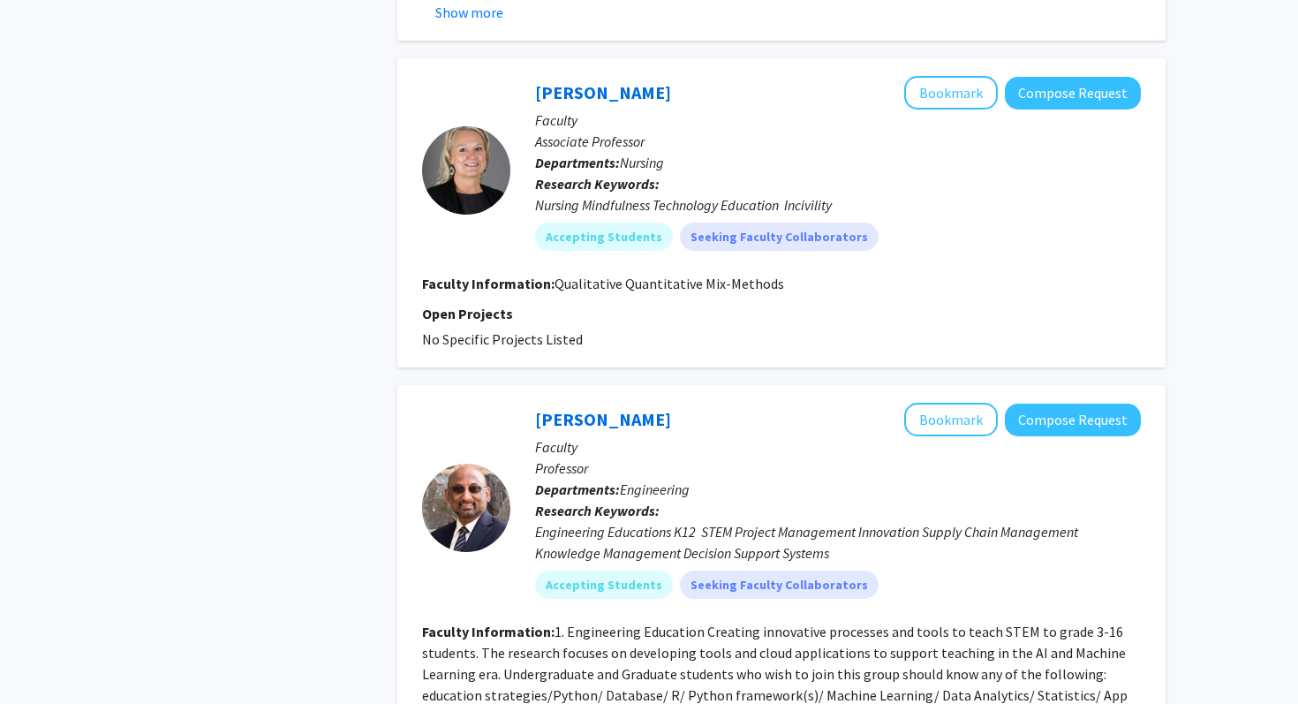
scroll to position [6942, 0]
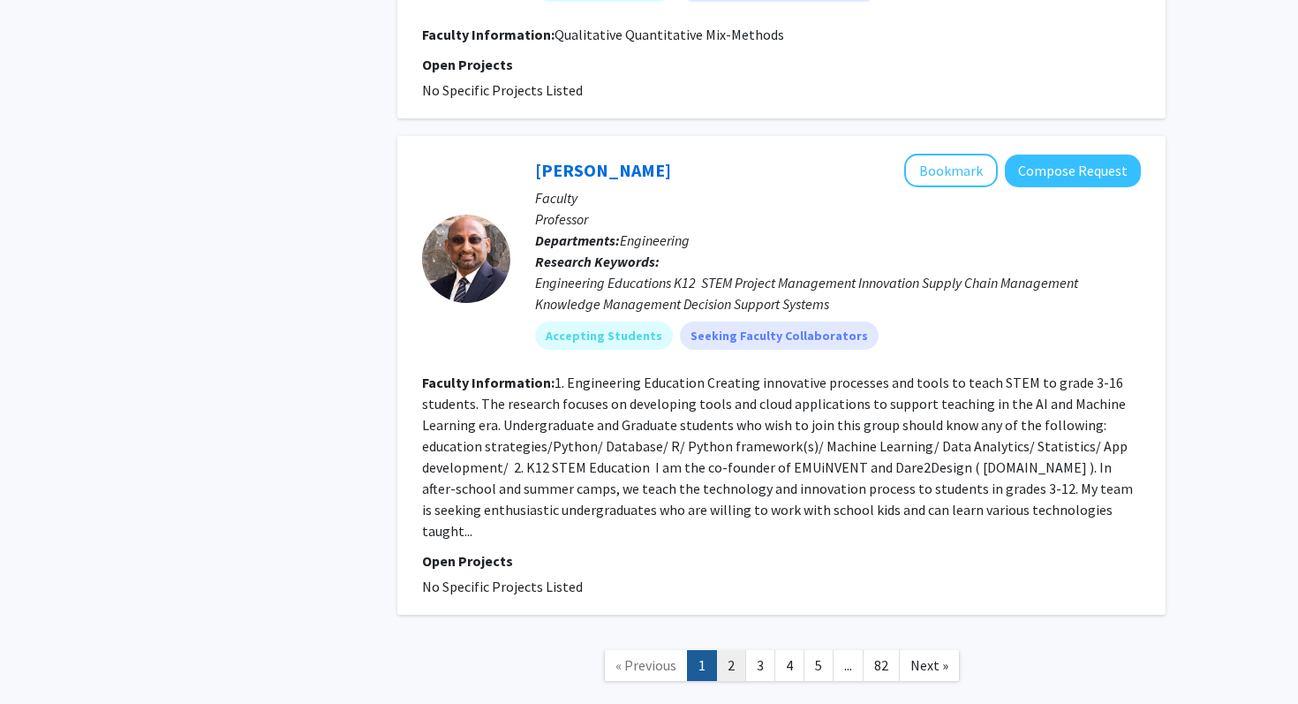
click at [731, 650] on link "2" at bounding box center [731, 665] width 30 height 31
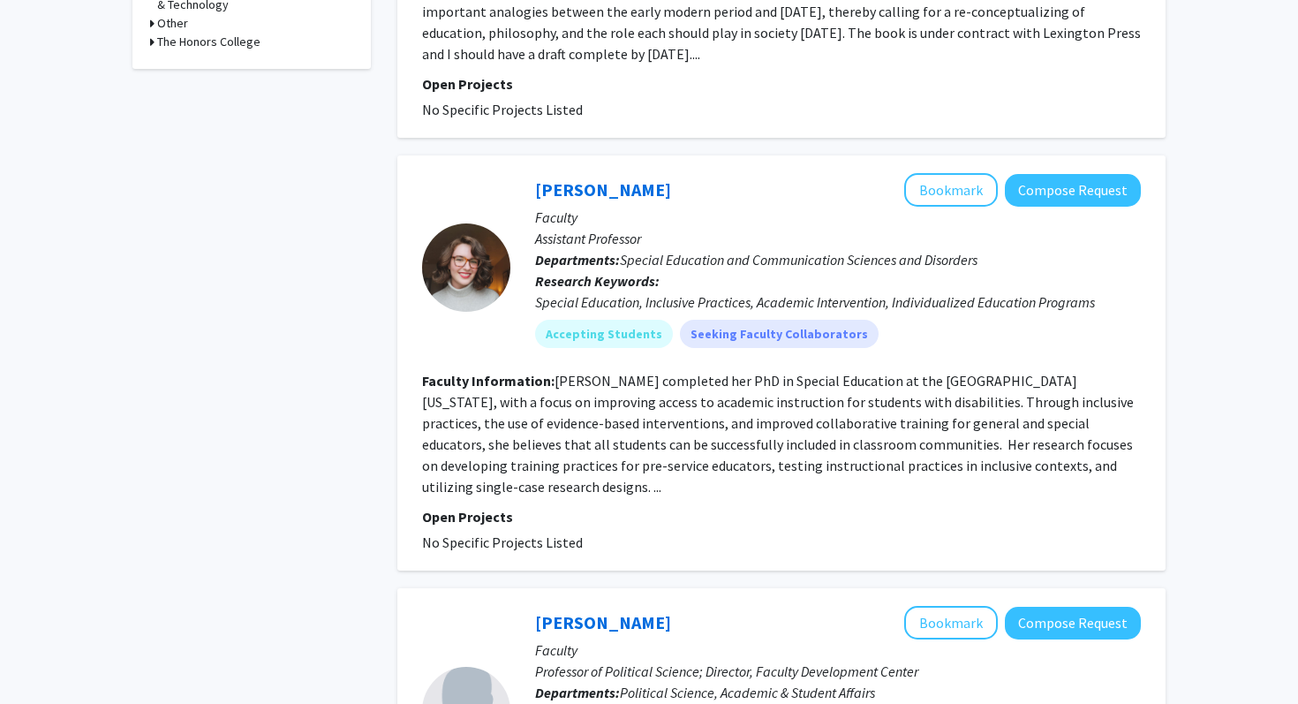
scroll to position [849, 0]
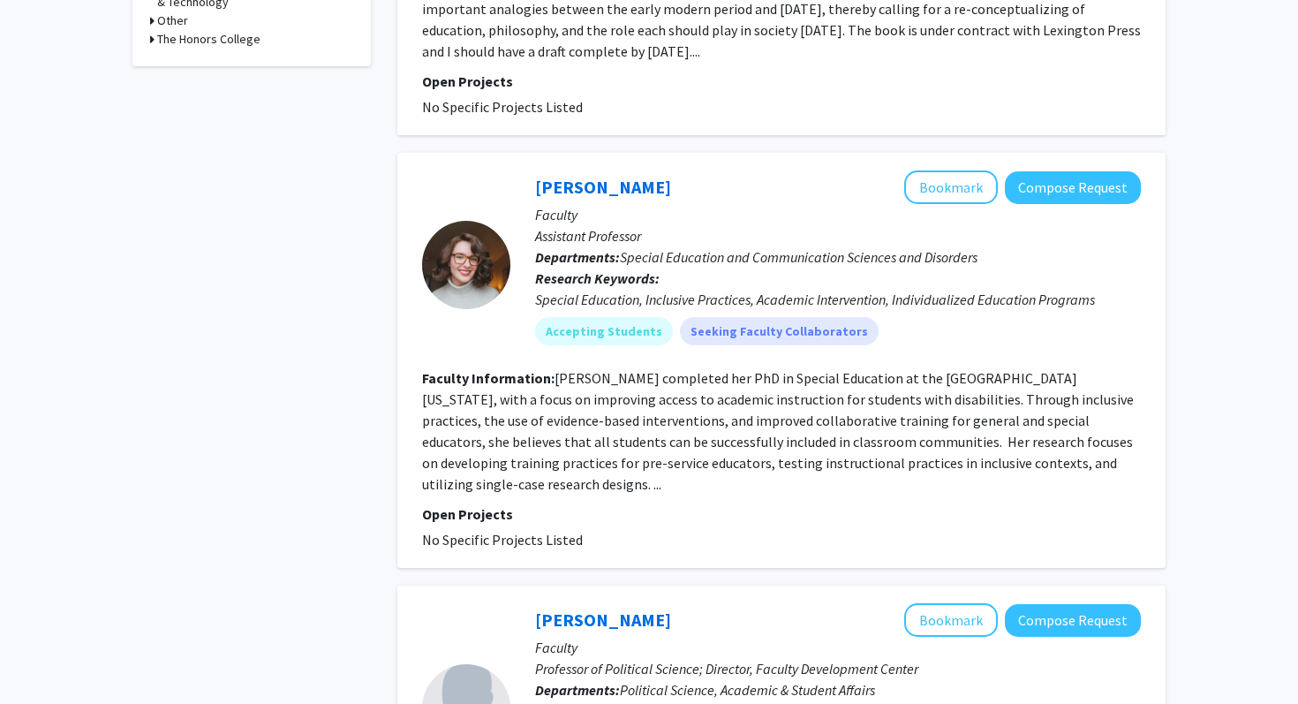
click at [1086, 465] on fg-read-more "Sarah Quinn completed her PhD in Special Education at the University of Oregon,…" at bounding box center [778, 431] width 712 height 124
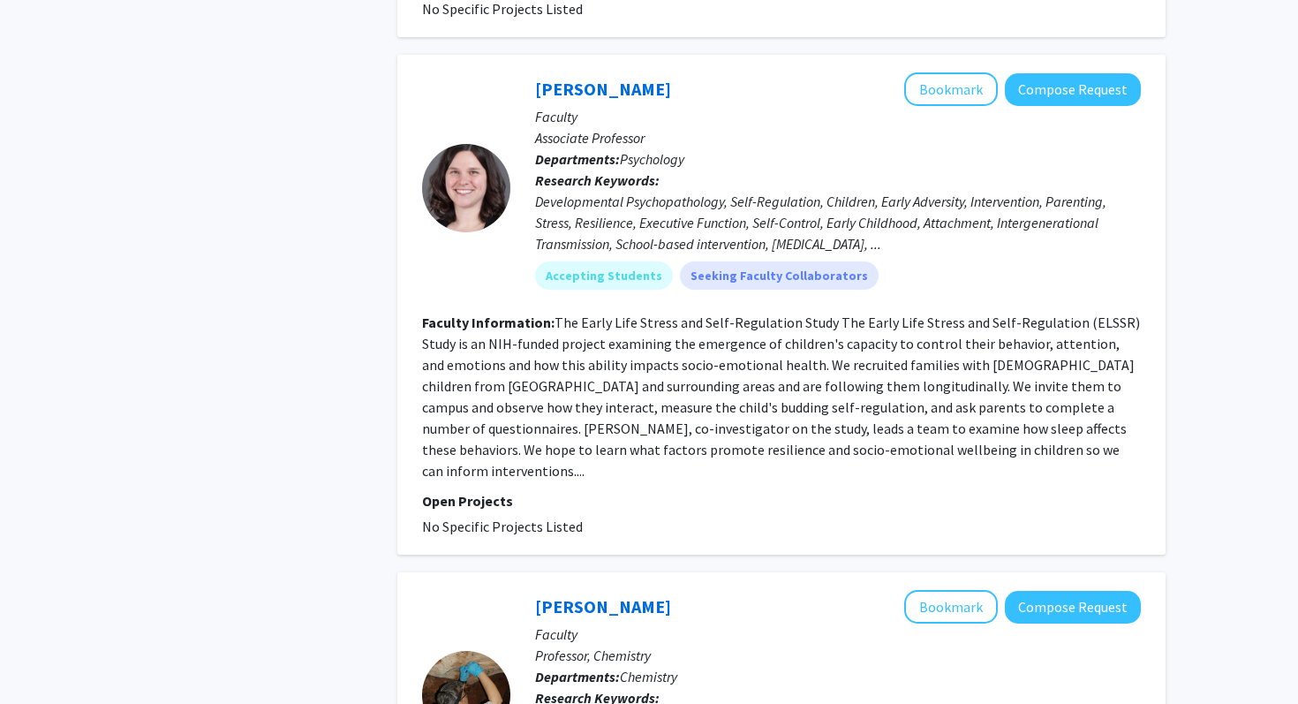
scroll to position [2218, 0]
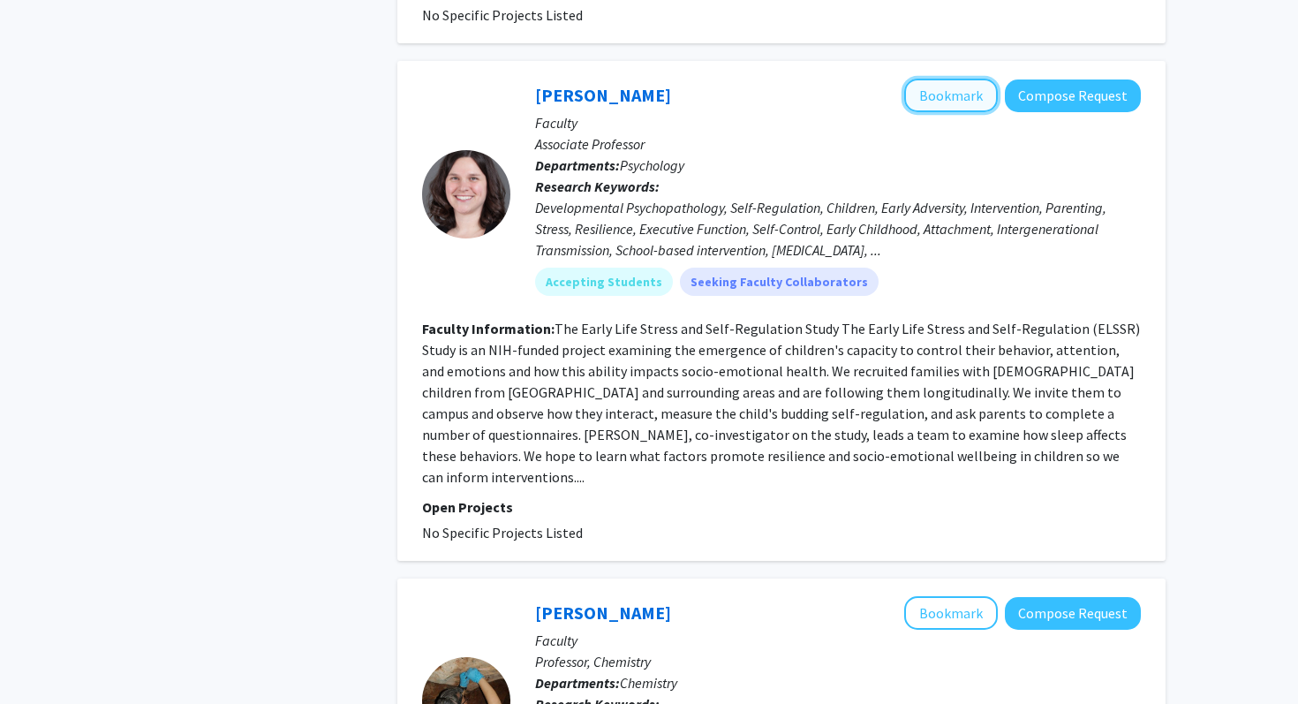
click at [929, 79] on button "Bookmark" at bounding box center [951, 96] width 94 height 34
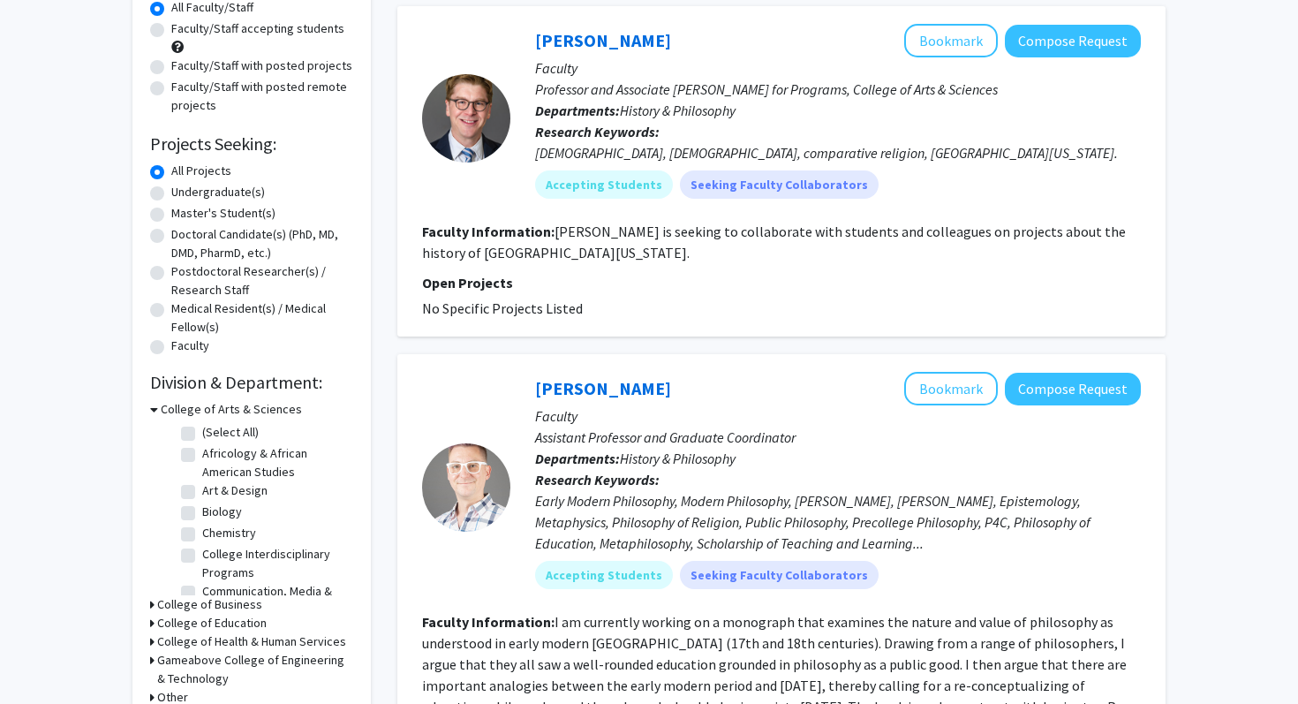
scroll to position [0, 0]
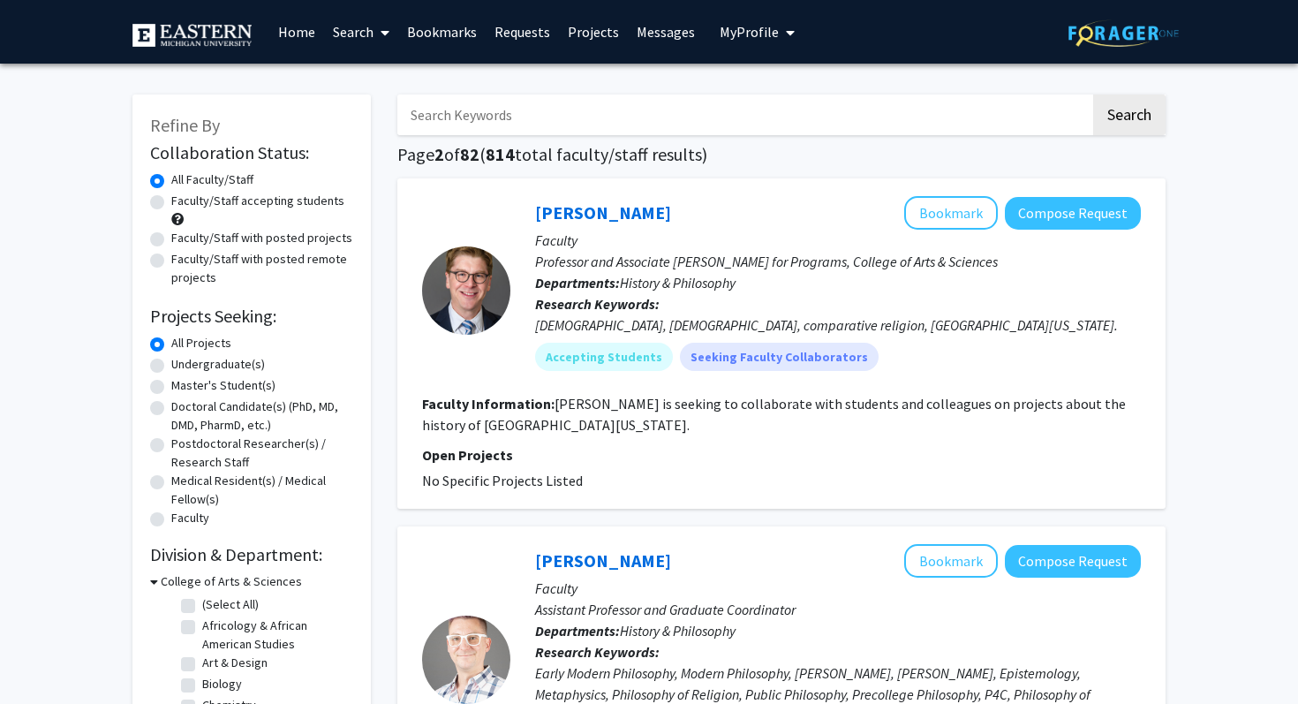
click at [241, 363] on label "Undergraduate(s)" at bounding box center [218, 364] width 94 height 19
click at [183, 363] on input "Undergraduate(s)" at bounding box center [176, 360] width 11 height 11
radio input "true"
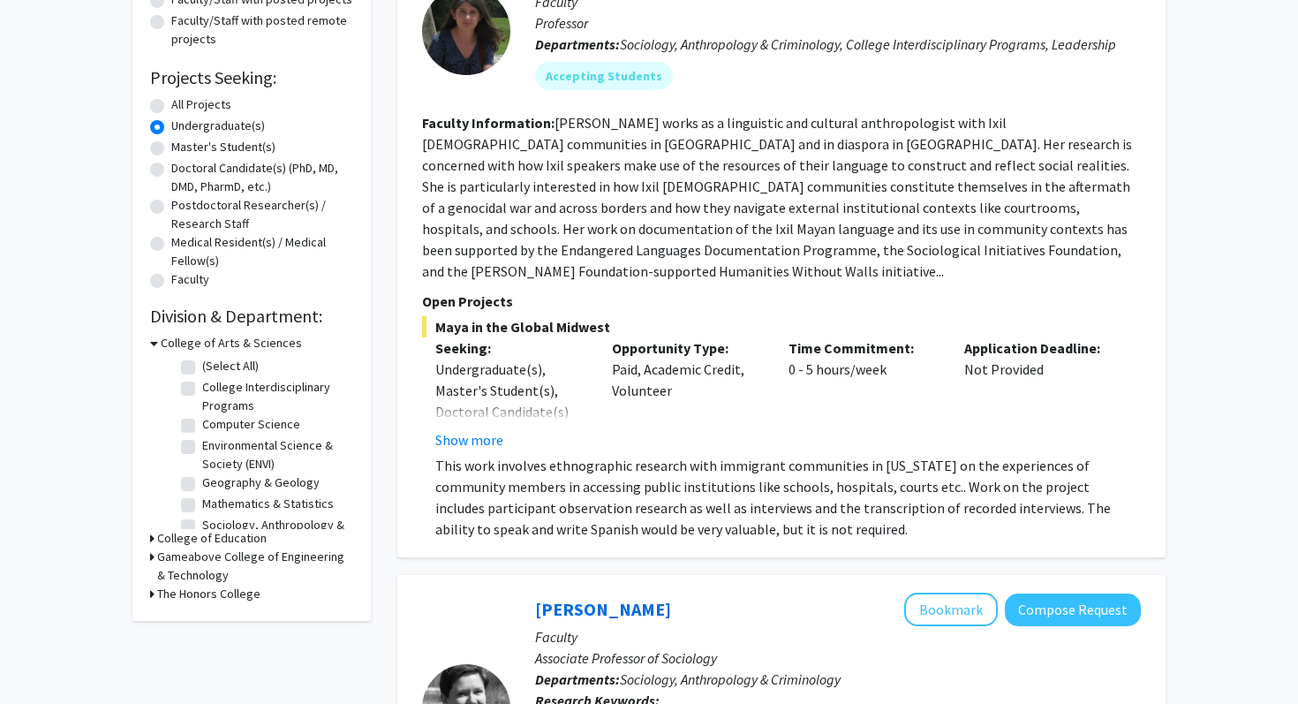
click at [288, 382] on label "College Interdisciplinary Programs" at bounding box center [275, 396] width 147 height 37
click at [214, 382] on input "College Interdisciplinary Programs" at bounding box center [207, 383] width 11 height 11
checkbox input "true"
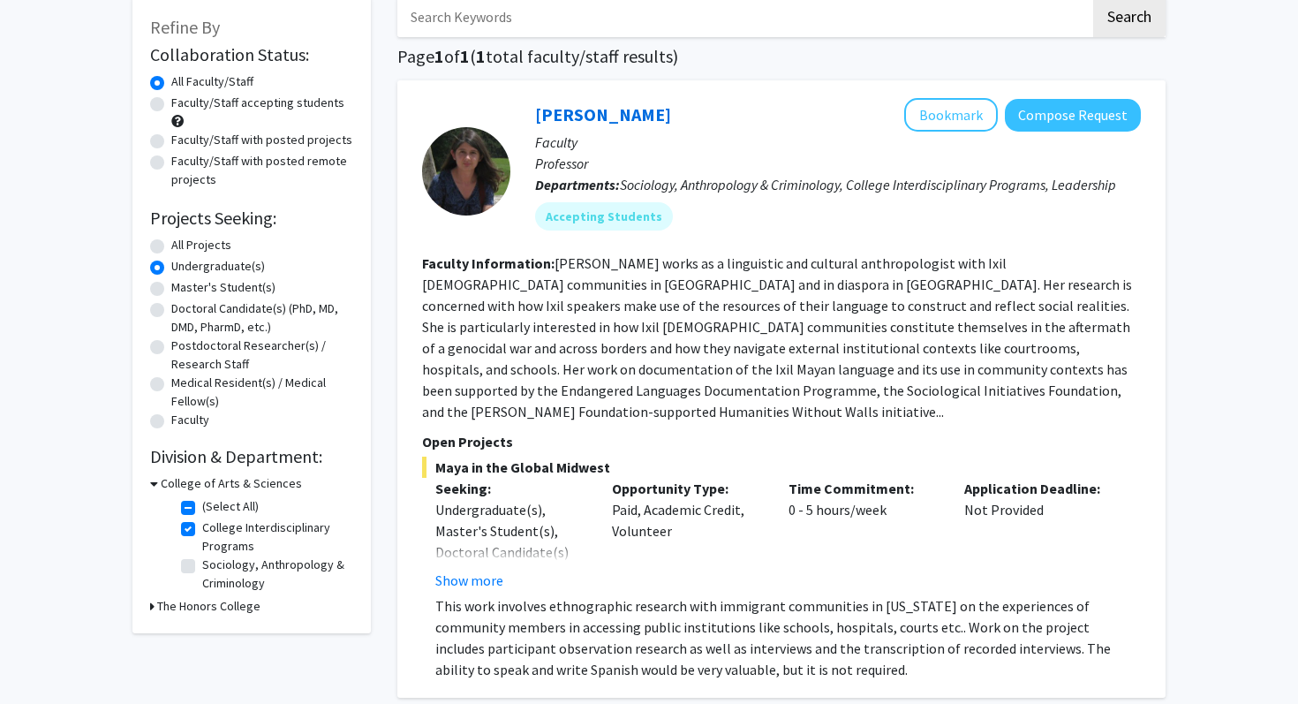
scroll to position [266, 0]
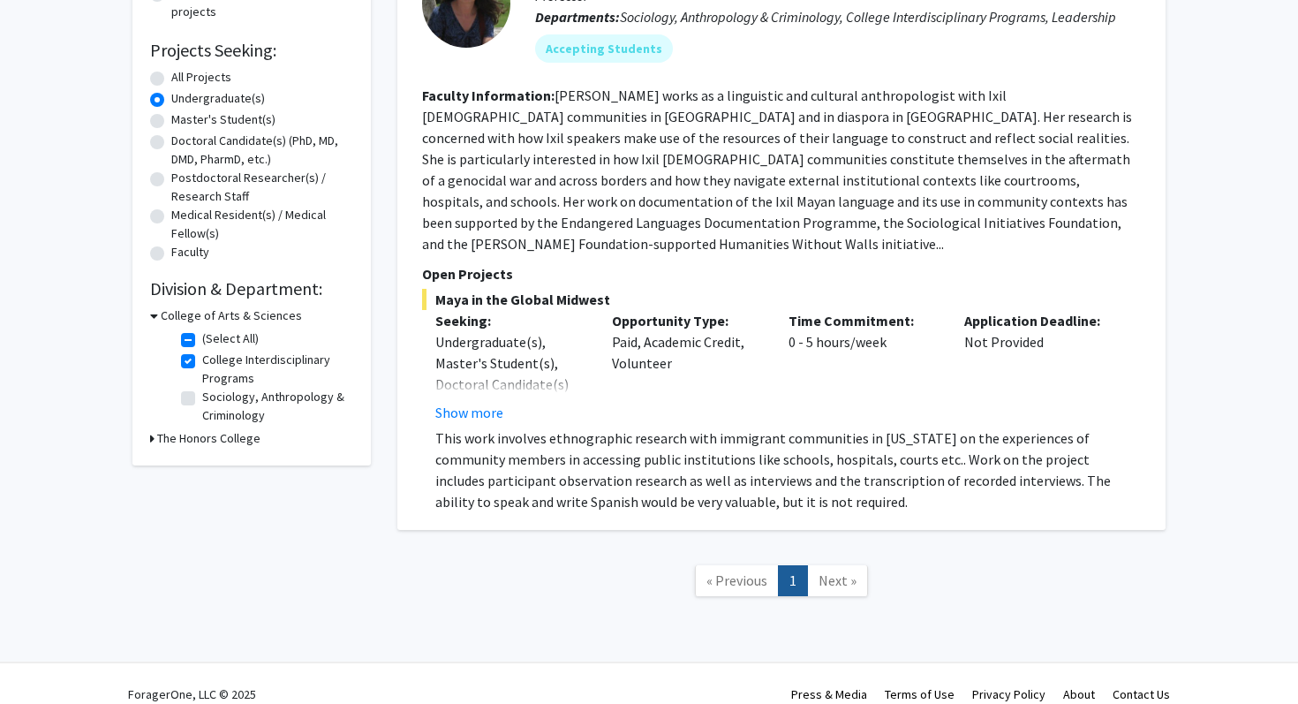
click at [844, 571] on span "Next »" at bounding box center [838, 580] width 38 height 18
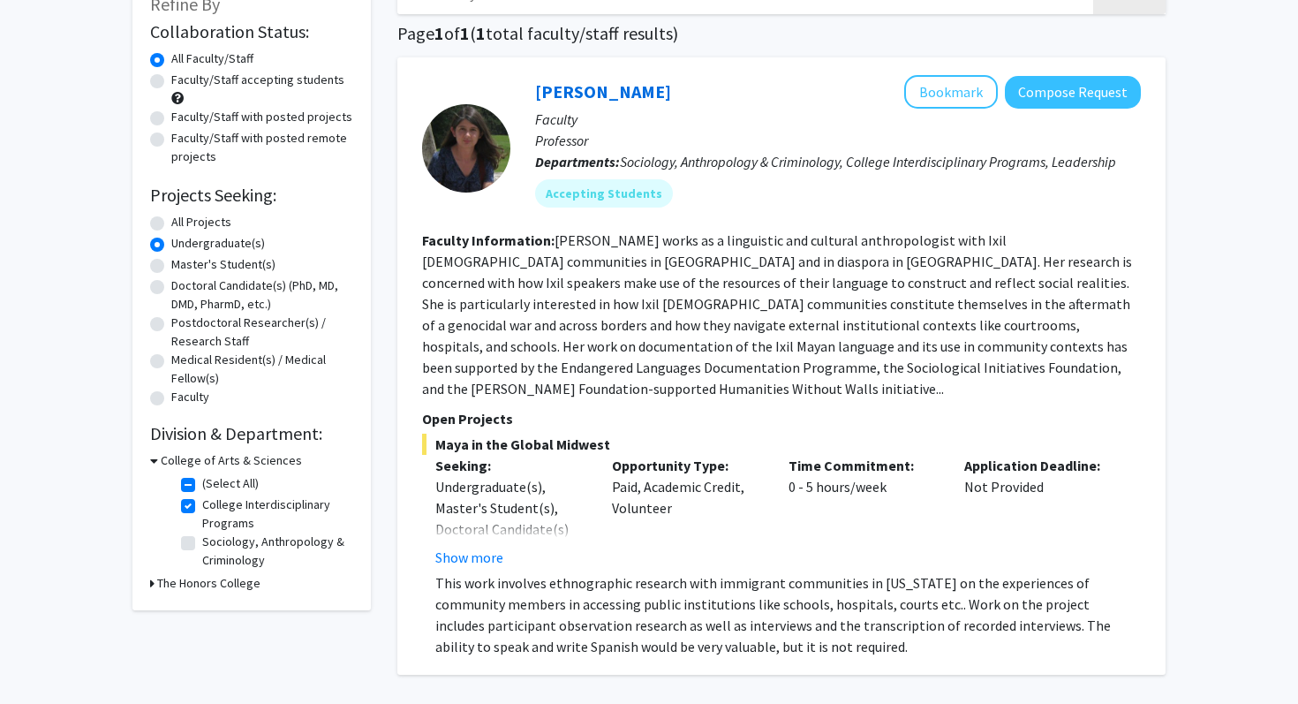
scroll to position [49, 0]
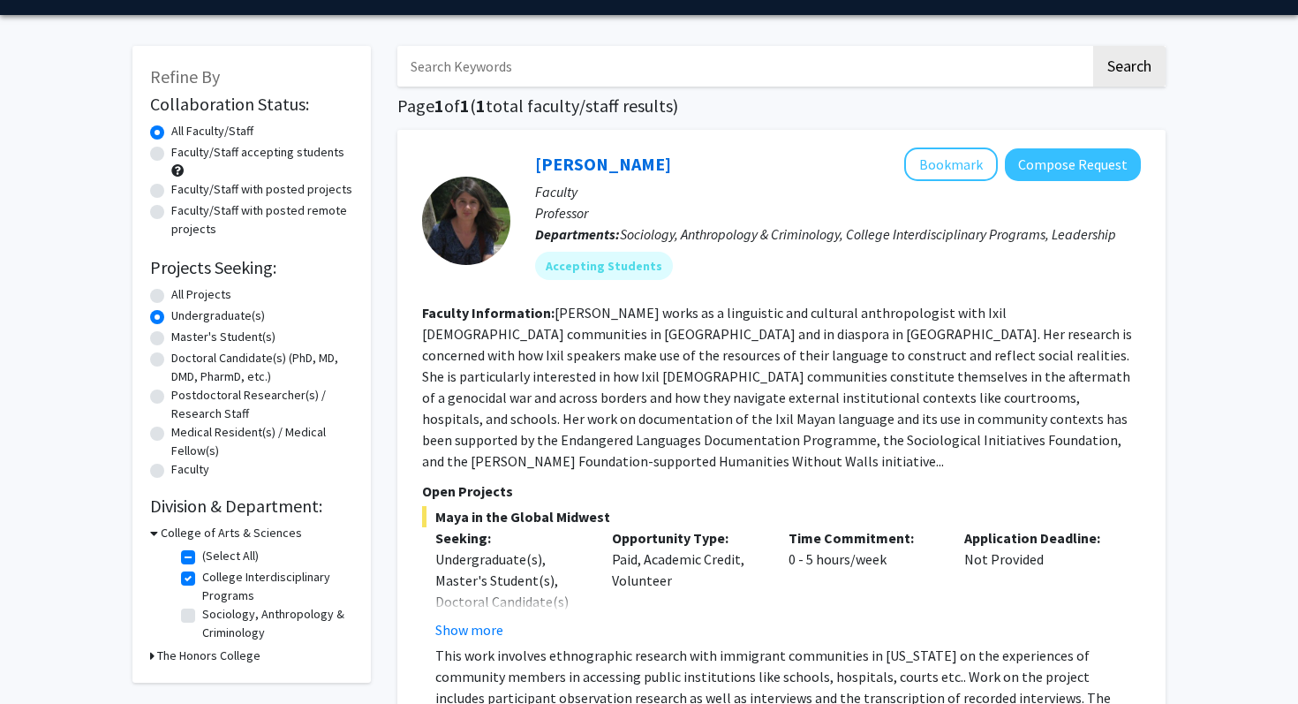
click at [207, 293] on label "All Projects" at bounding box center [201, 294] width 60 height 19
click at [183, 293] on input "All Projects" at bounding box center [176, 290] width 11 height 11
radio input "true"
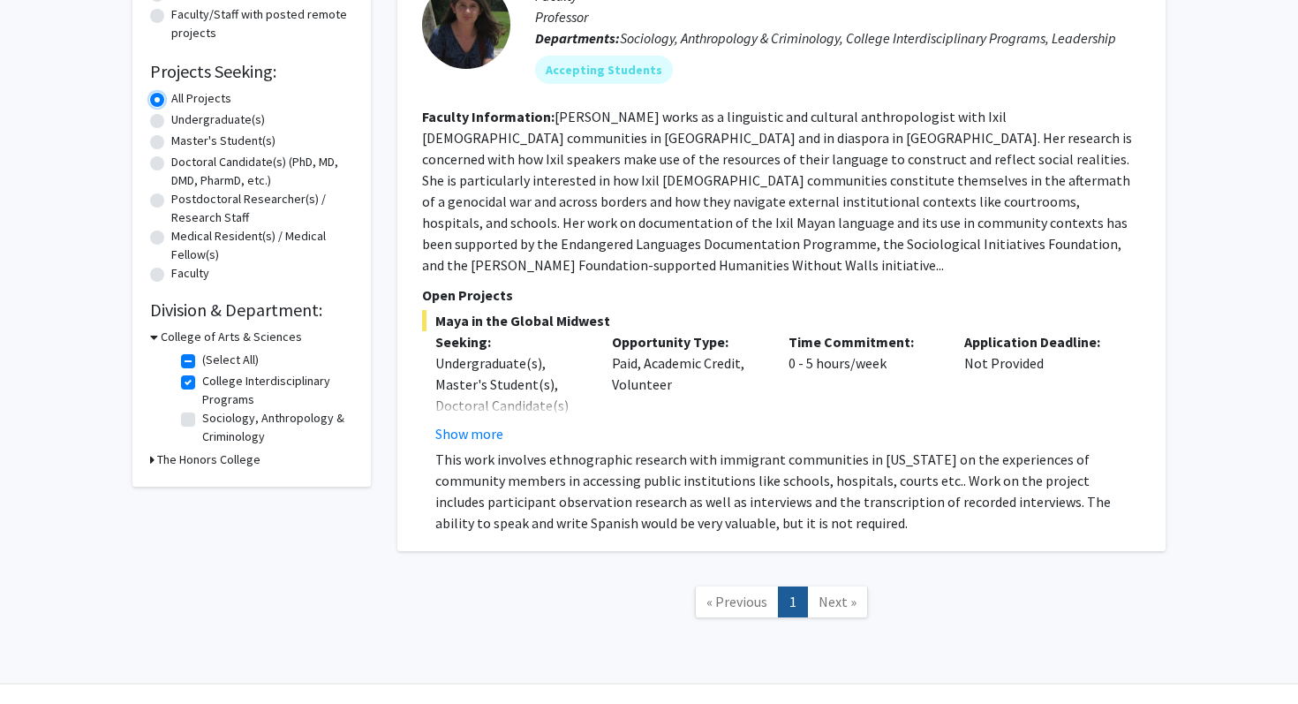
scroll to position [235, 0]
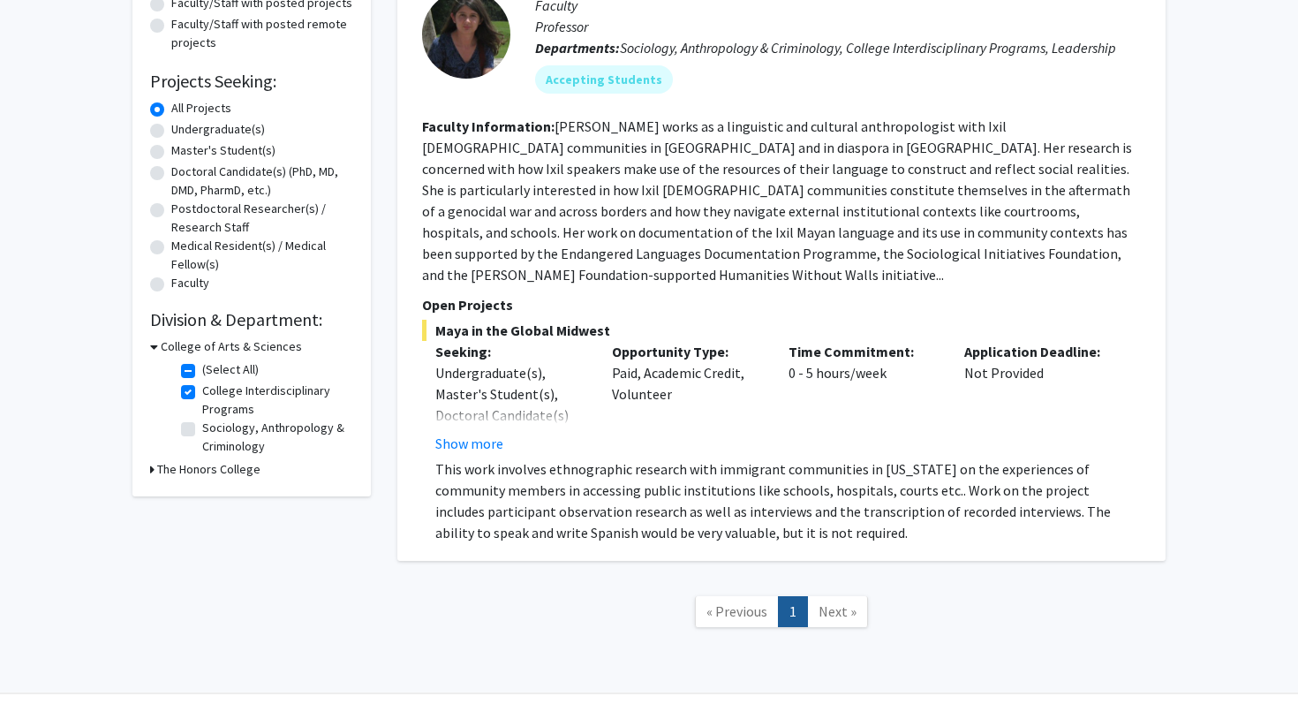
click at [831, 602] on span "Next »" at bounding box center [838, 611] width 38 height 18
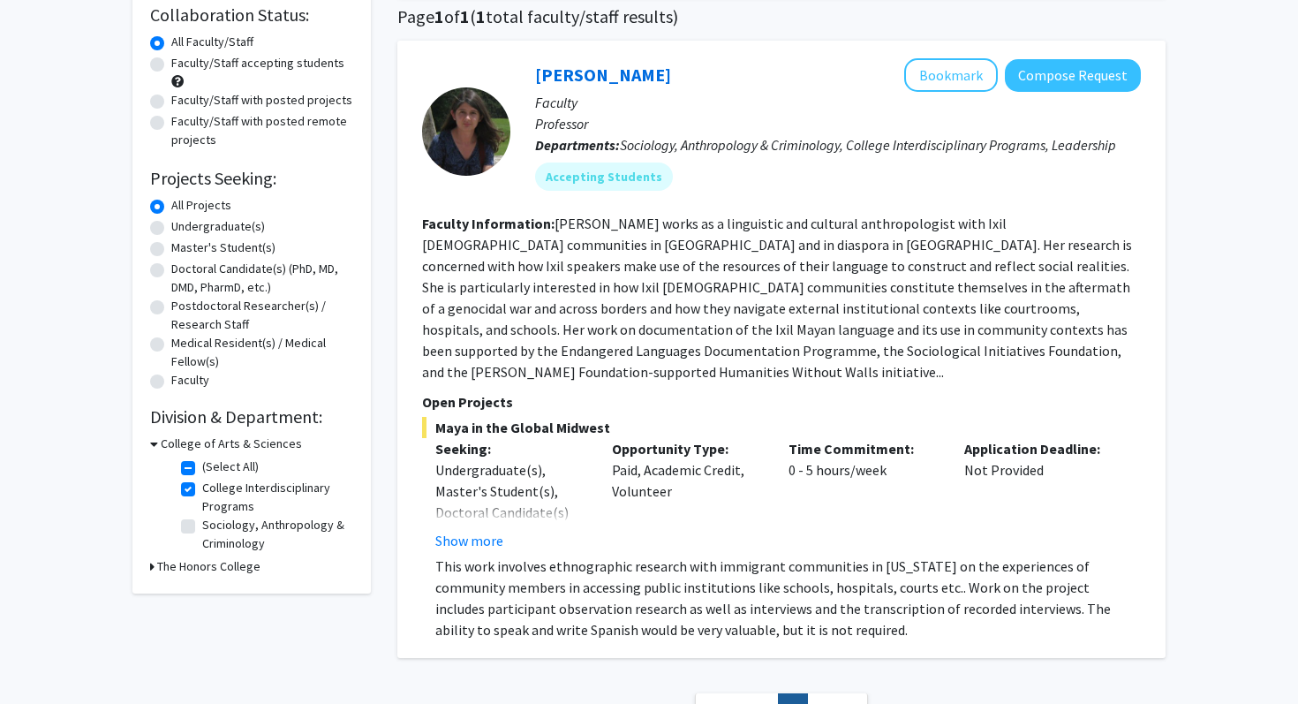
scroll to position [117, 0]
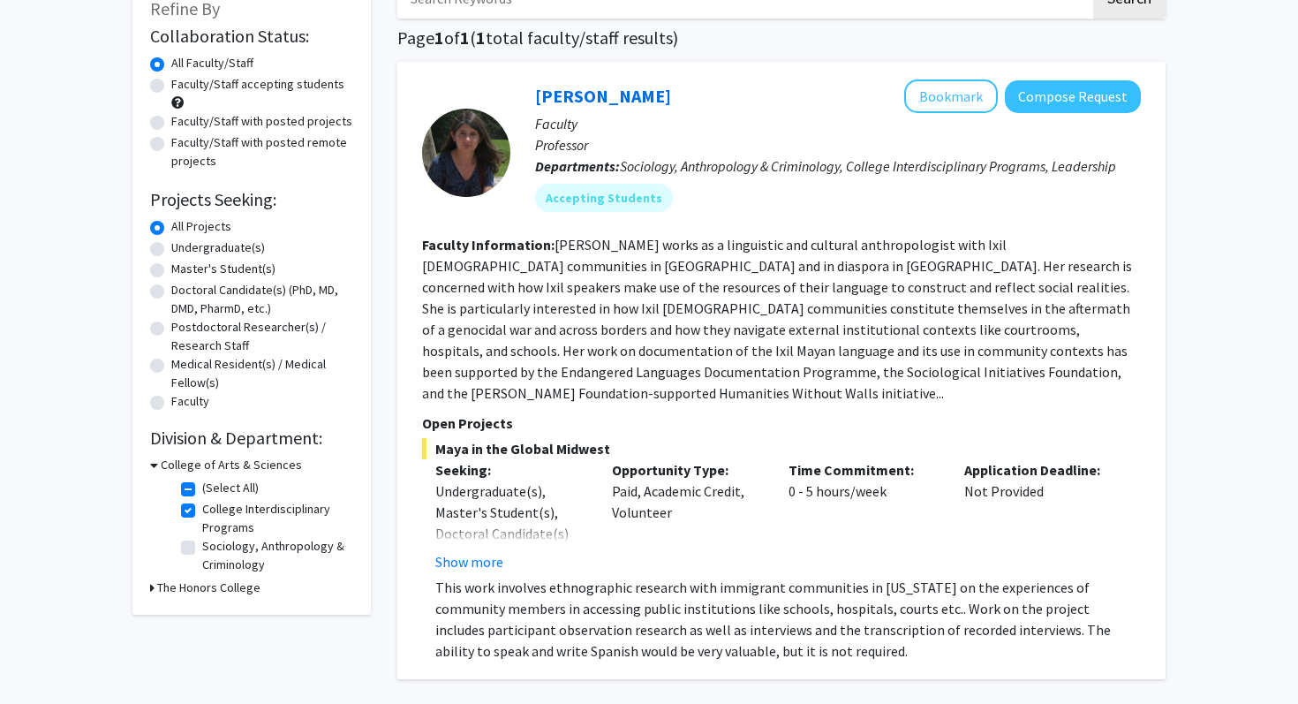
click at [303, 512] on label "College Interdisciplinary Programs" at bounding box center [275, 518] width 147 height 37
click at [214, 511] on input "College Interdisciplinary Programs" at bounding box center [207, 505] width 11 height 11
checkbox input "false"
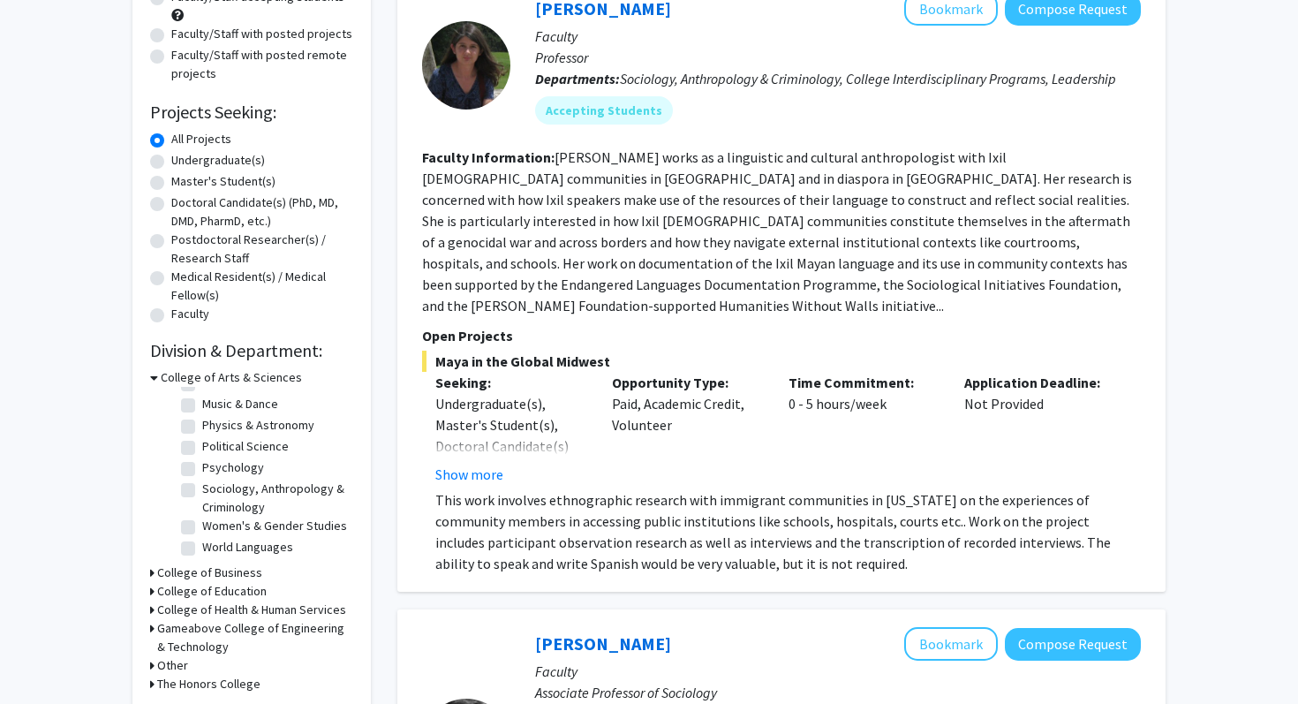
scroll to position [223, 0]
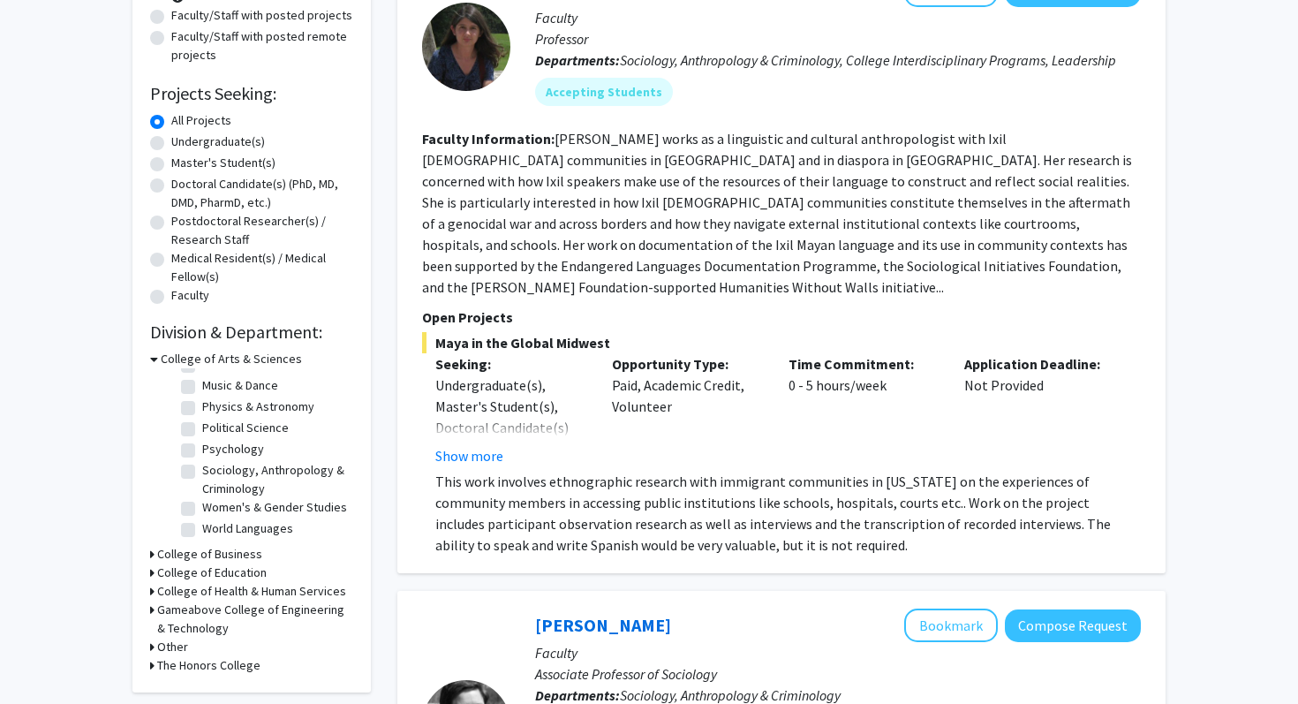
click at [275, 589] on h3 "College of Health & Human Services" at bounding box center [251, 591] width 189 height 19
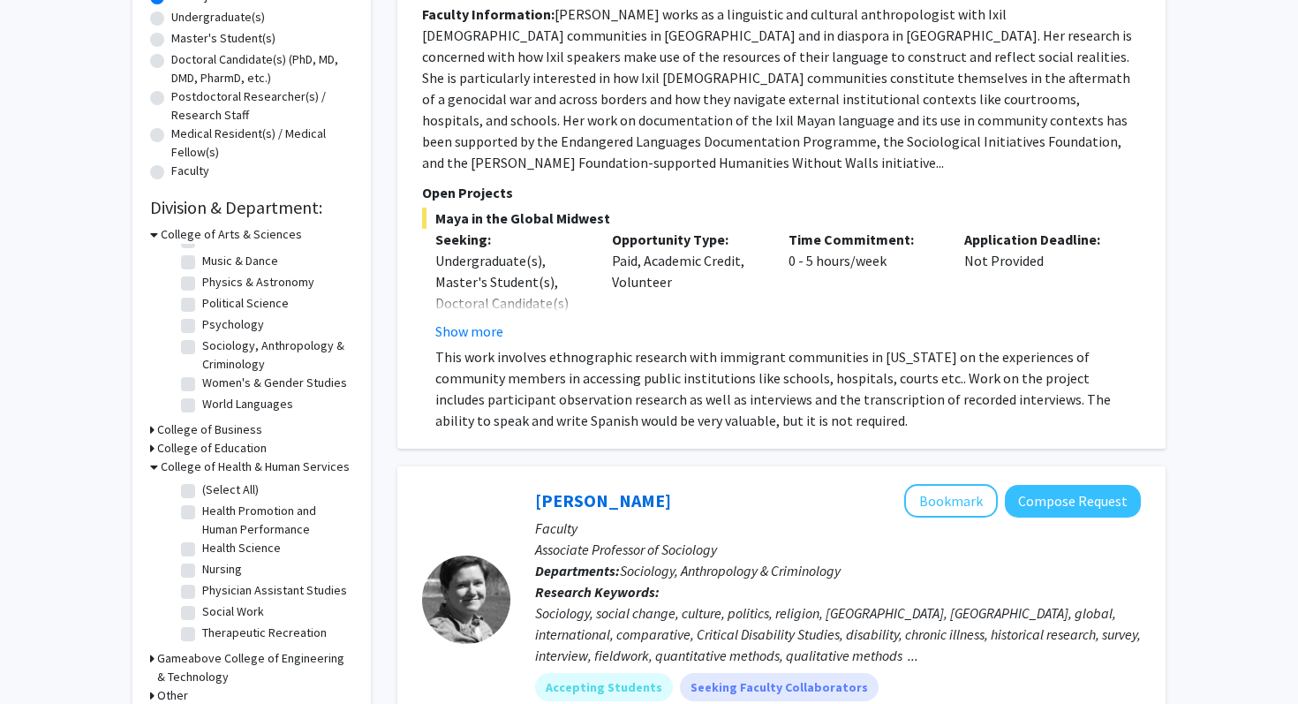
scroll to position [352, 0]
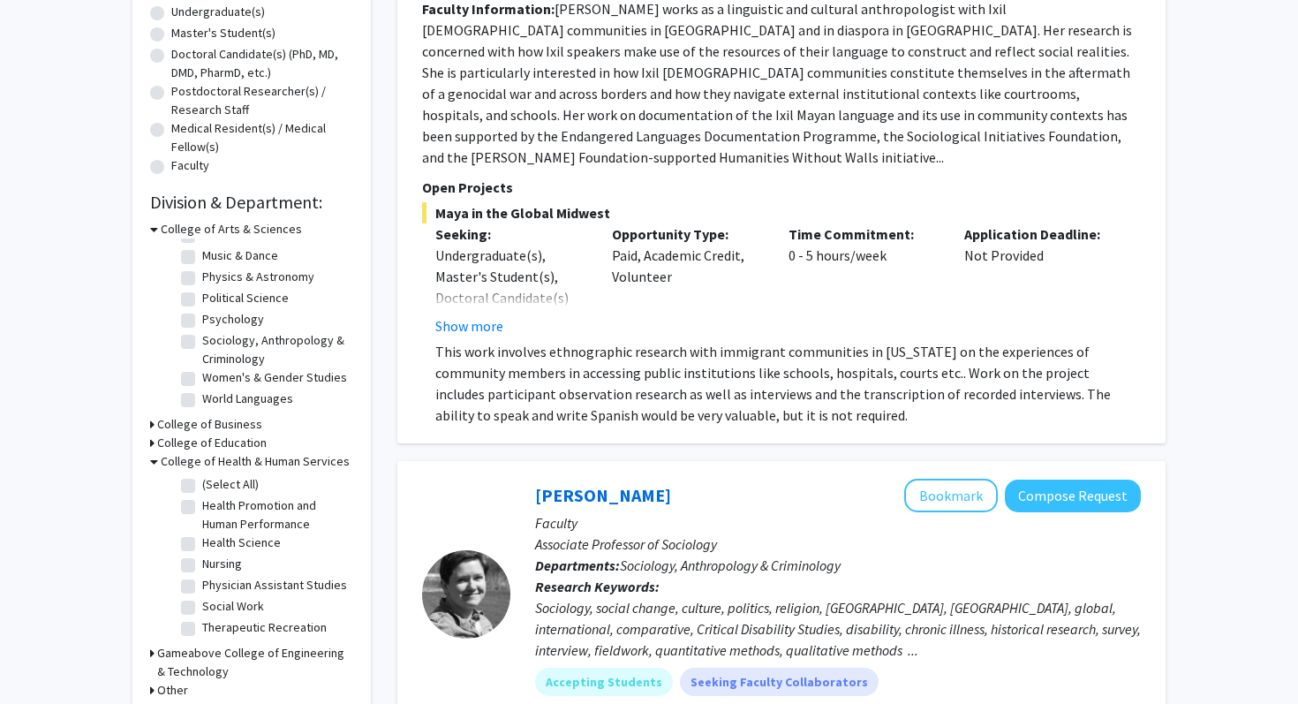
click at [259, 544] on label "Health Science" at bounding box center [241, 542] width 79 height 19
click at [214, 544] on input "Health Science" at bounding box center [207, 538] width 11 height 11
checkbox input "true"
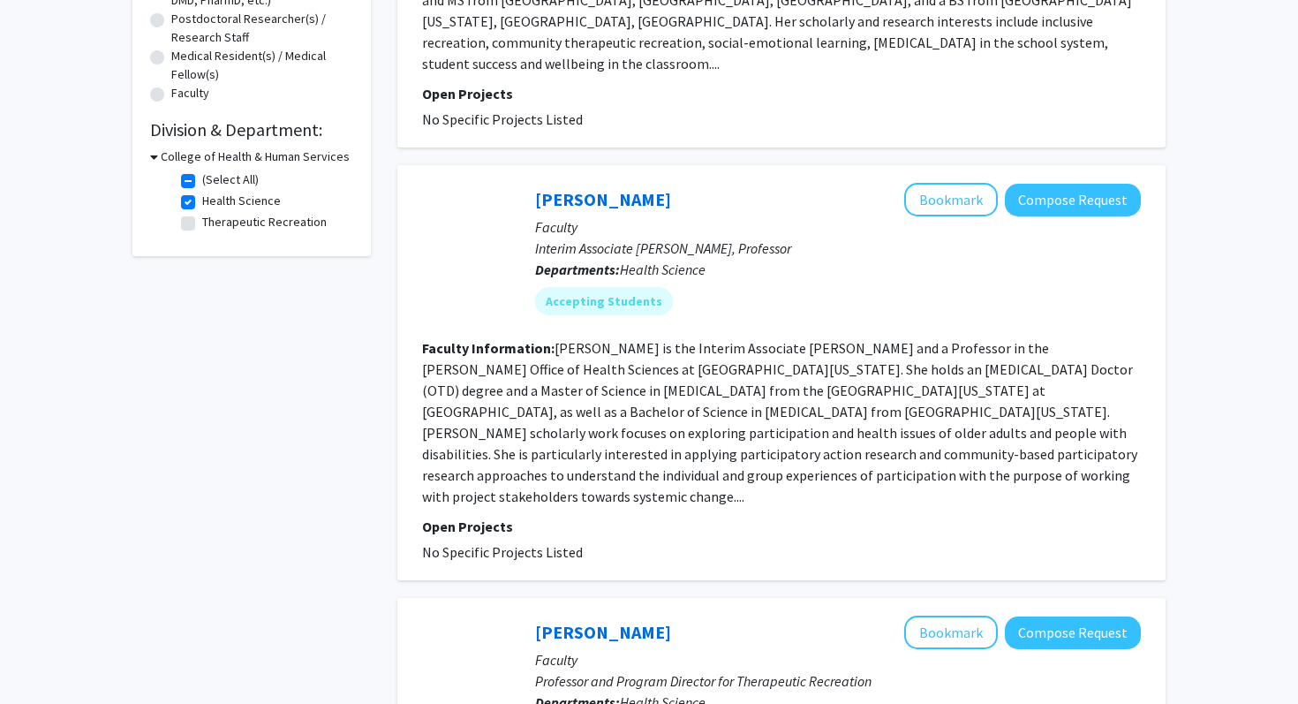
scroll to position [427, 0]
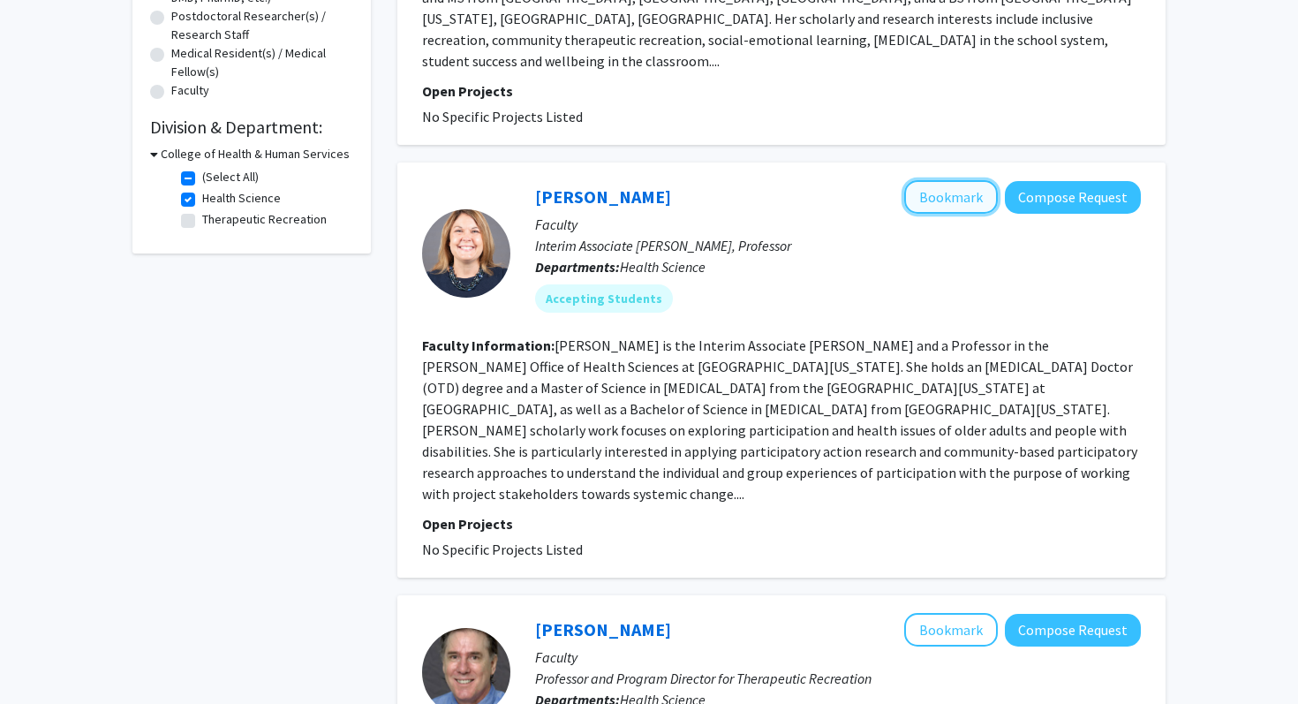
click at [934, 180] on button "Bookmark" at bounding box center [951, 197] width 94 height 34
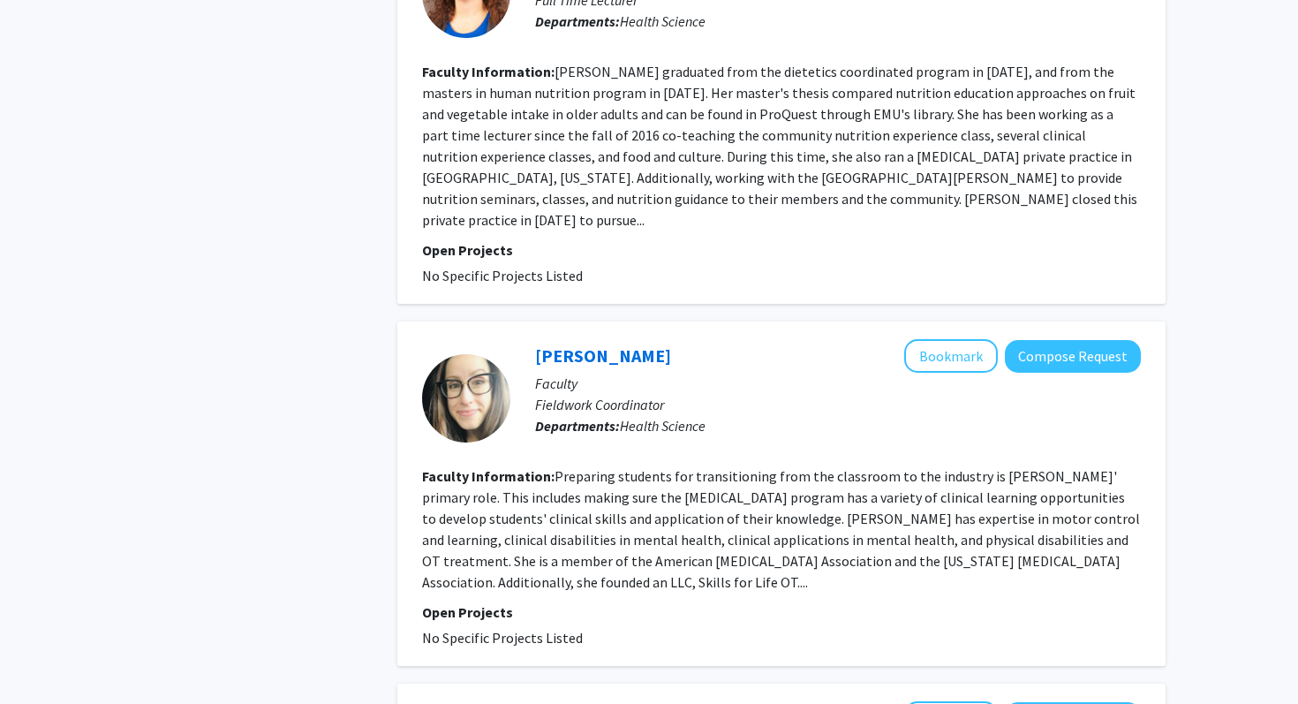
scroll to position [1808, 0]
click at [721, 480] on fg-read-more "Preparing students for transitioning from the classroom to the industry is Ms. …" at bounding box center [781, 530] width 718 height 124
click at [724, 468] on fg-read-more "Preparing students for transitioning from the classroom to the industry is Ms. …" at bounding box center [781, 530] width 718 height 124
click at [651, 468] on fg-read-more "Preparing students for transitioning from the classroom to the industry is Ms. …" at bounding box center [781, 530] width 718 height 124
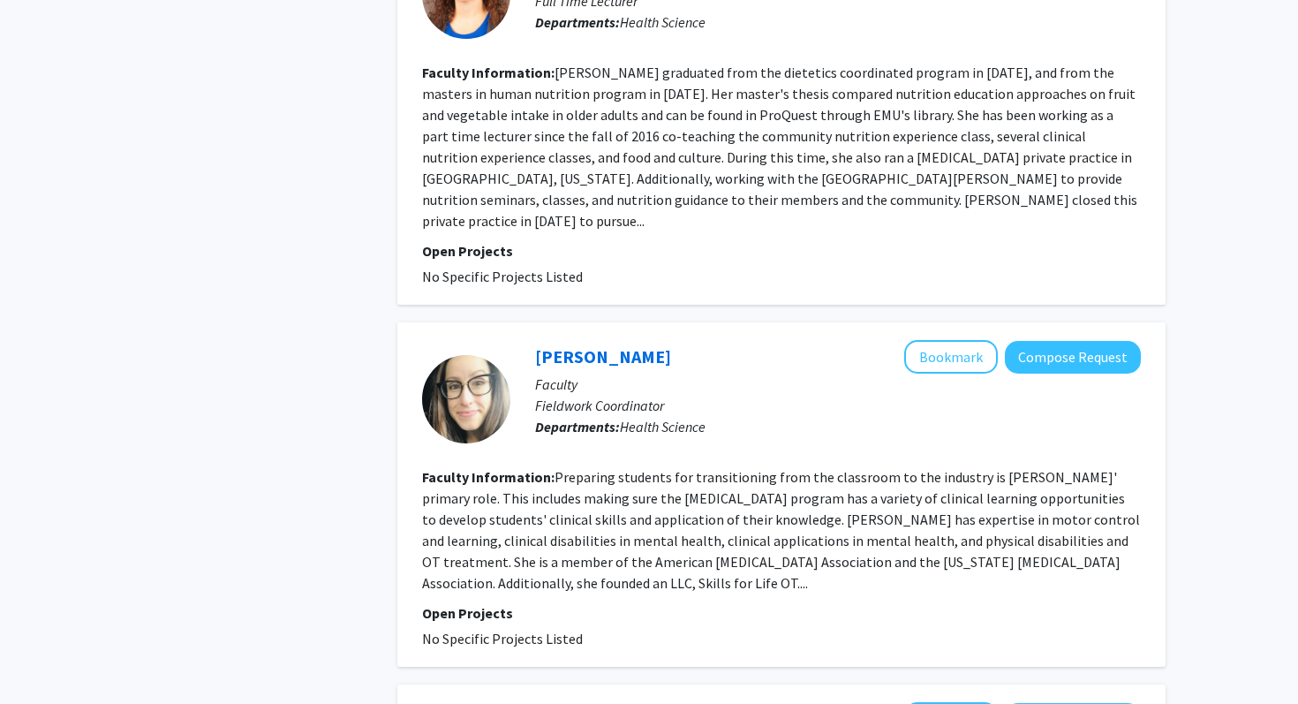
click at [676, 345] on div "Melissa Peters Bookmark Compose Request Faculty Fieldwork Coordinator Departmen…" at bounding box center [826, 398] width 631 height 117
click at [664, 468] on fg-read-more "Preparing students for transitioning from the classroom to the industry is Ms. …" at bounding box center [781, 530] width 718 height 124
click at [937, 340] on button "Bookmark" at bounding box center [951, 357] width 94 height 34
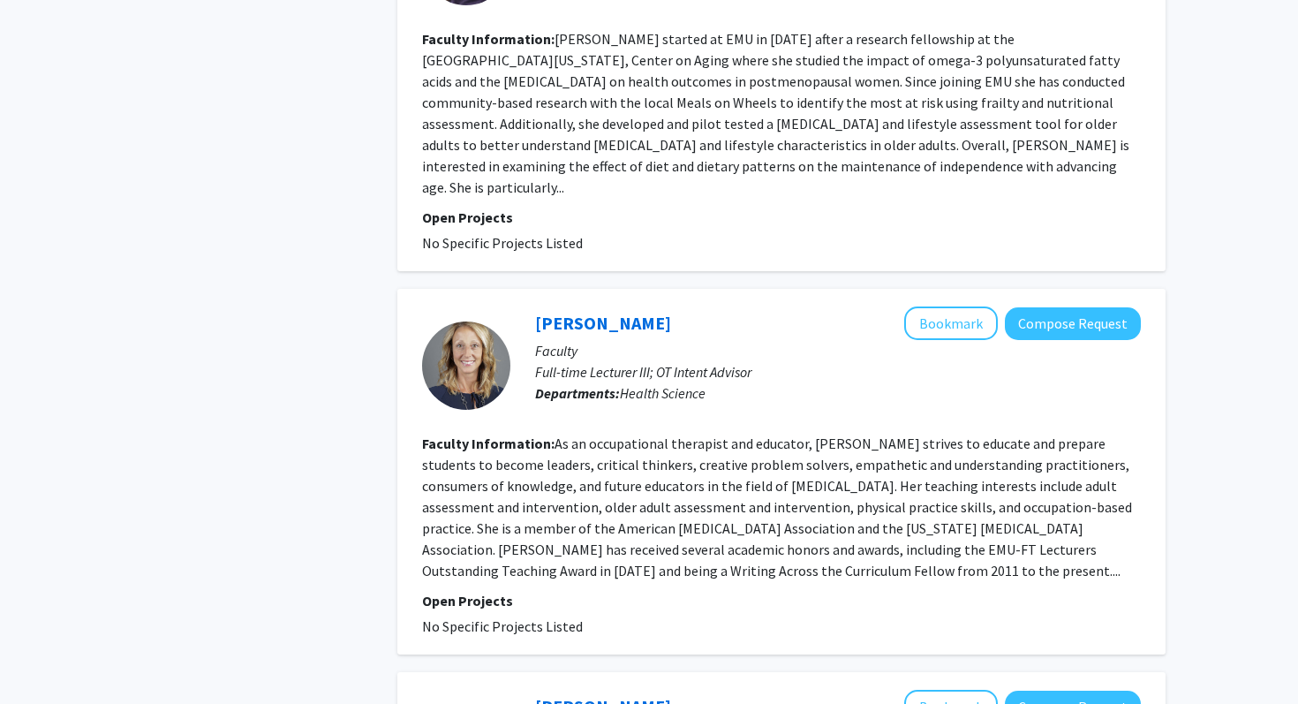
scroll to position [2972, 0]
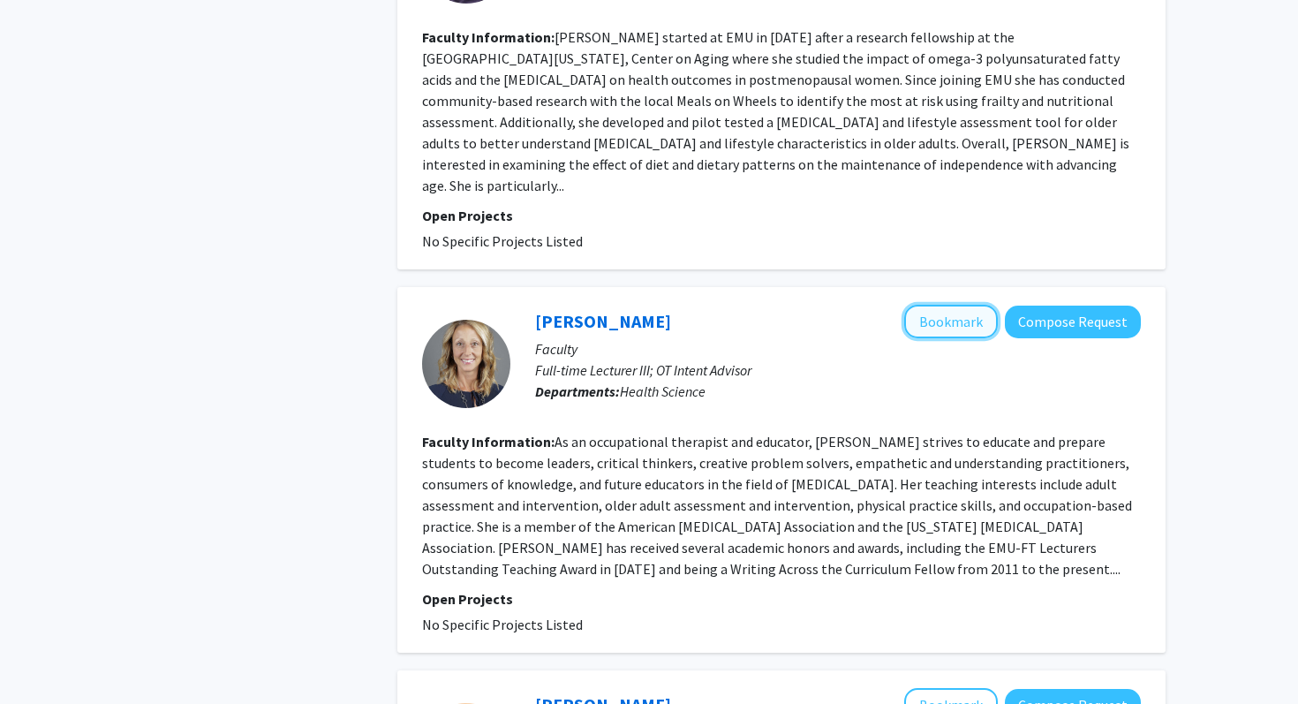
click at [949, 305] on button "Bookmark" at bounding box center [951, 322] width 94 height 34
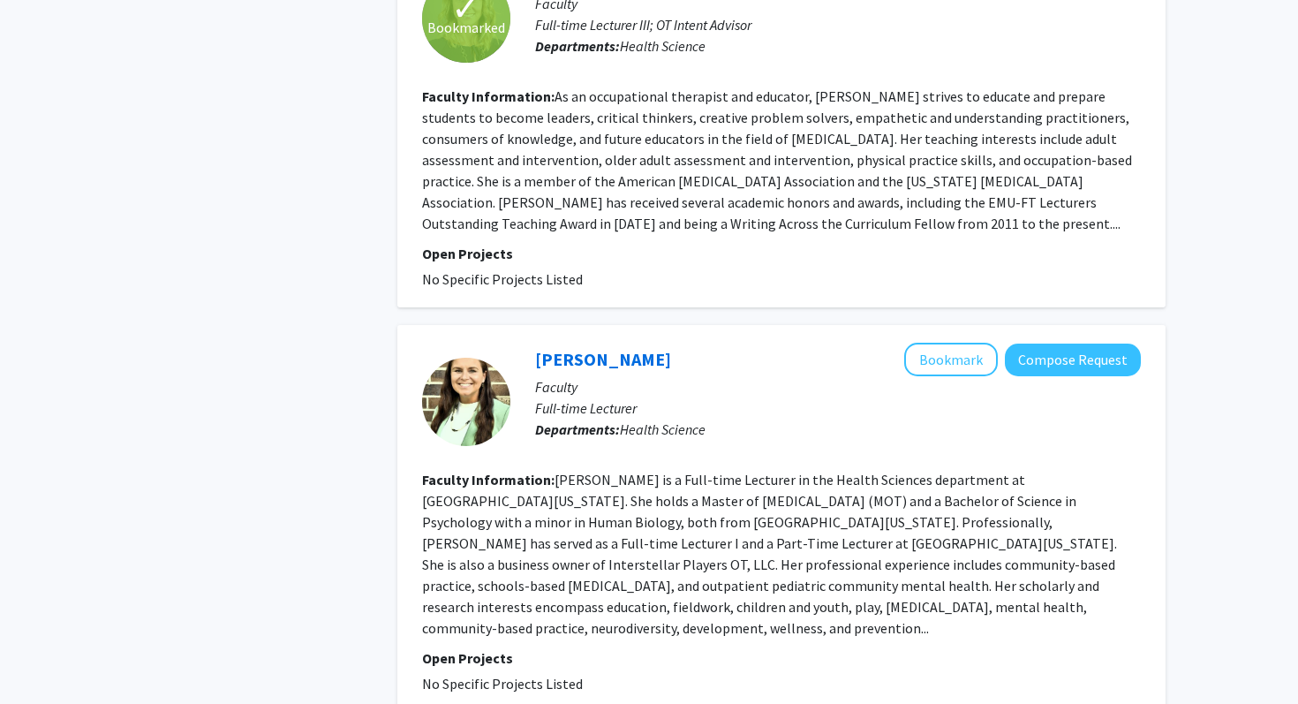
scroll to position [3317, 0]
click at [923, 344] on button "Bookmark" at bounding box center [951, 361] width 94 height 34
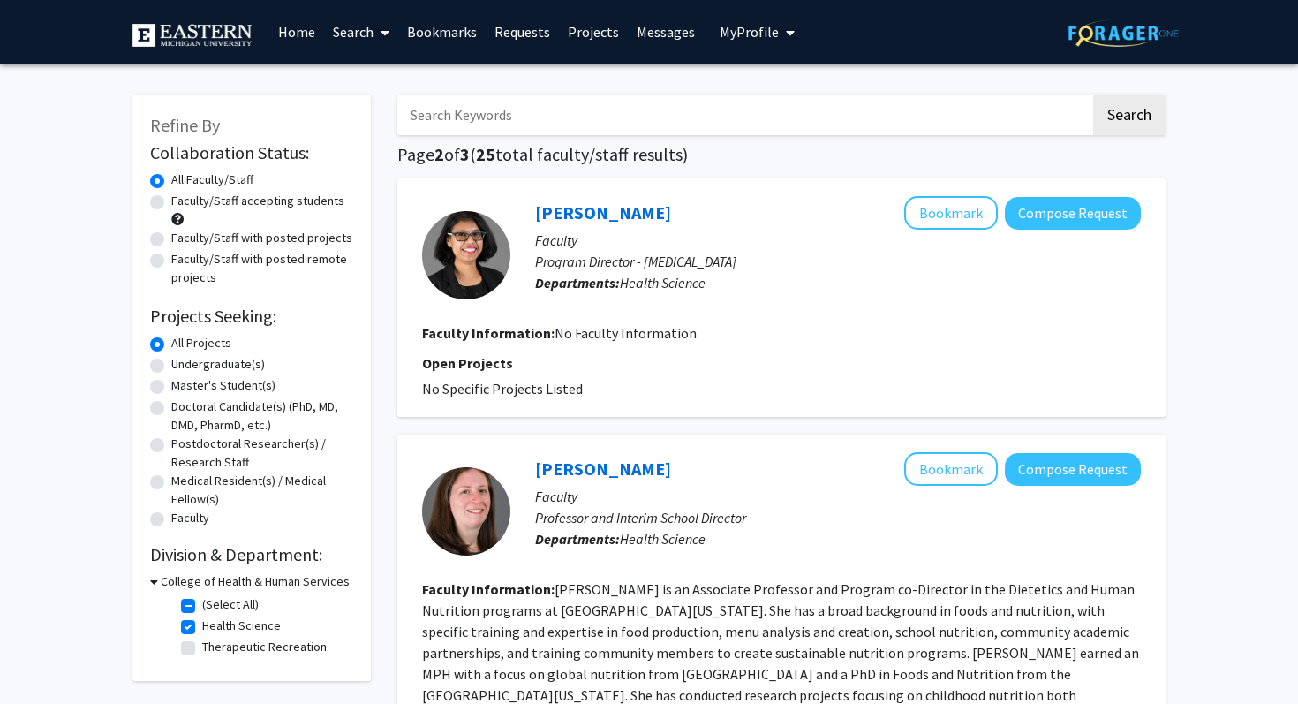
click at [444, 25] on link "Bookmarks" at bounding box center [441, 32] width 87 height 62
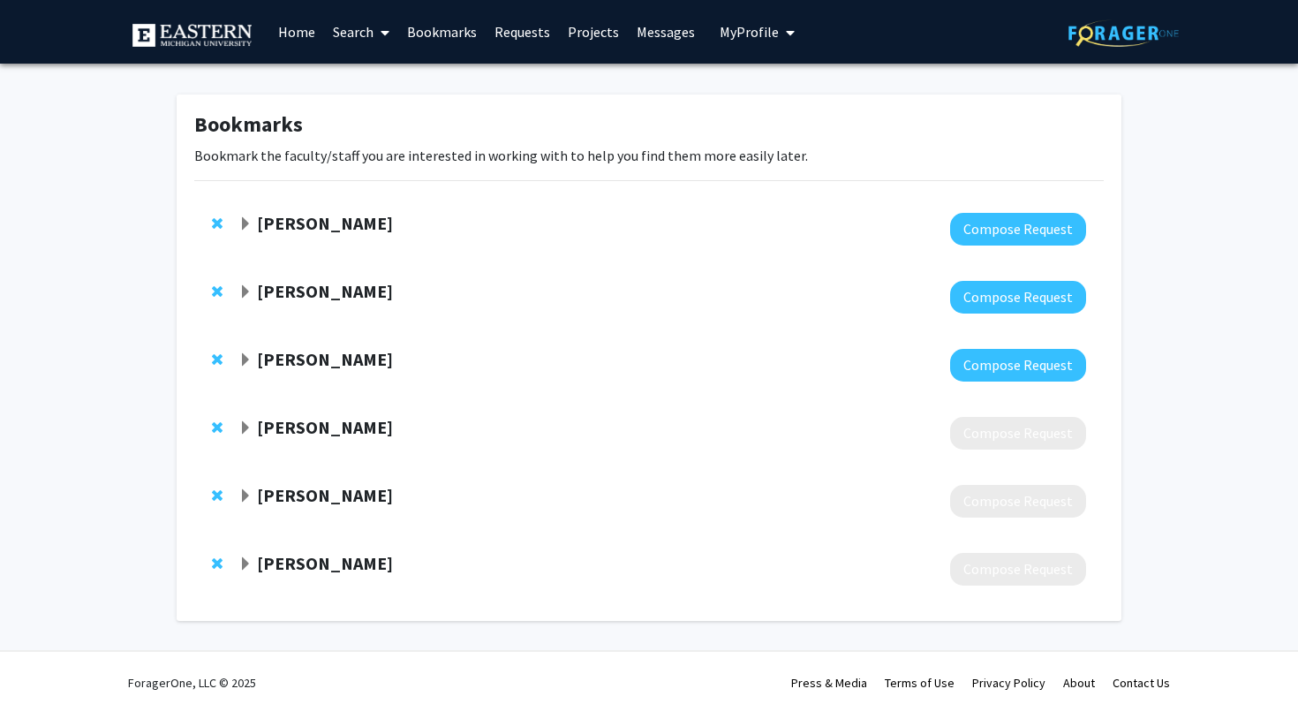
click at [580, 26] on link "Projects" at bounding box center [593, 32] width 69 height 62
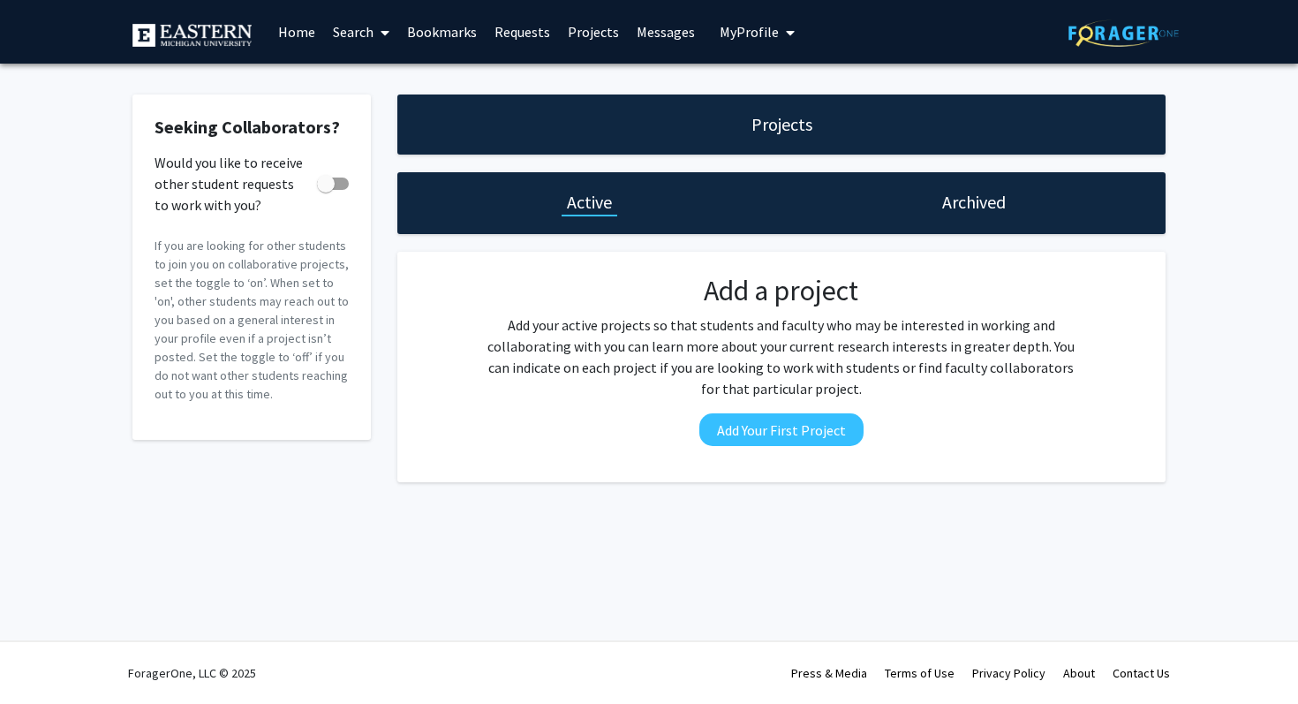
click at [670, 30] on link "Messages" at bounding box center [666, 32] width 76 height 62
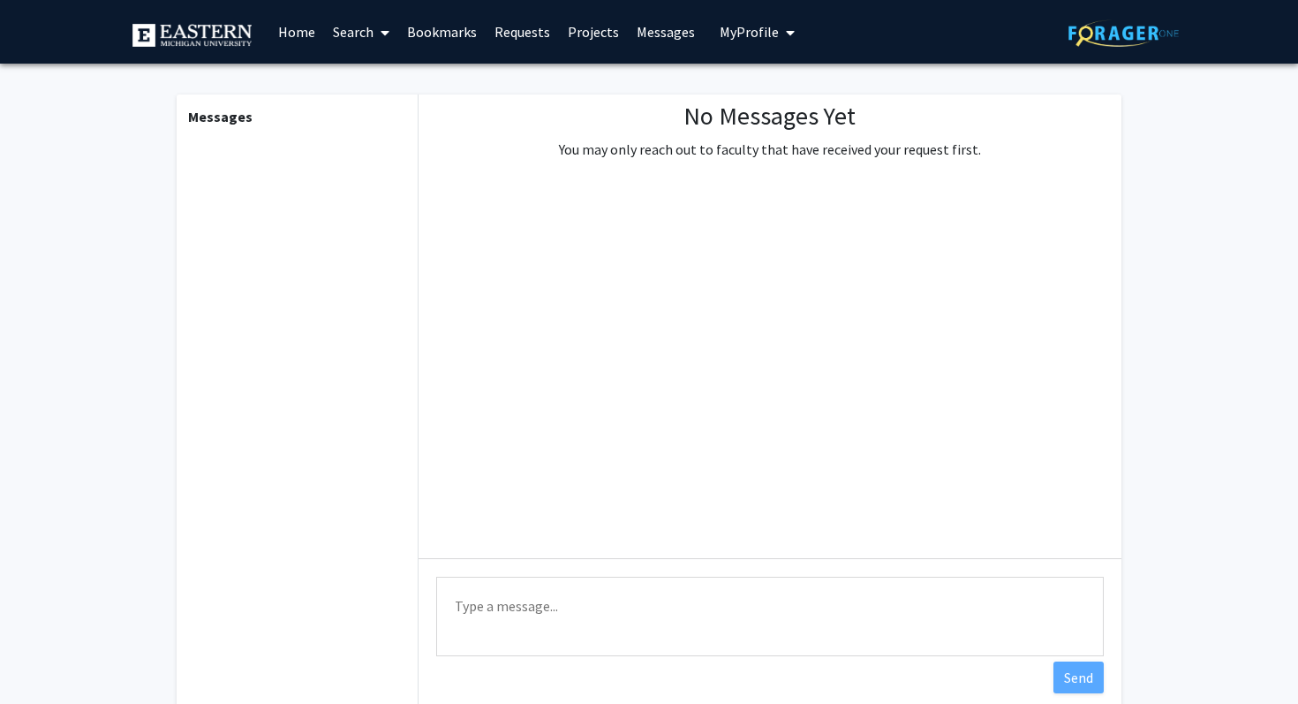
click at [285, 32] on link "Home" at bounding box center [296, 32] width 55 height 62
